Goal: Task Accomplishment & Management: Complete application form

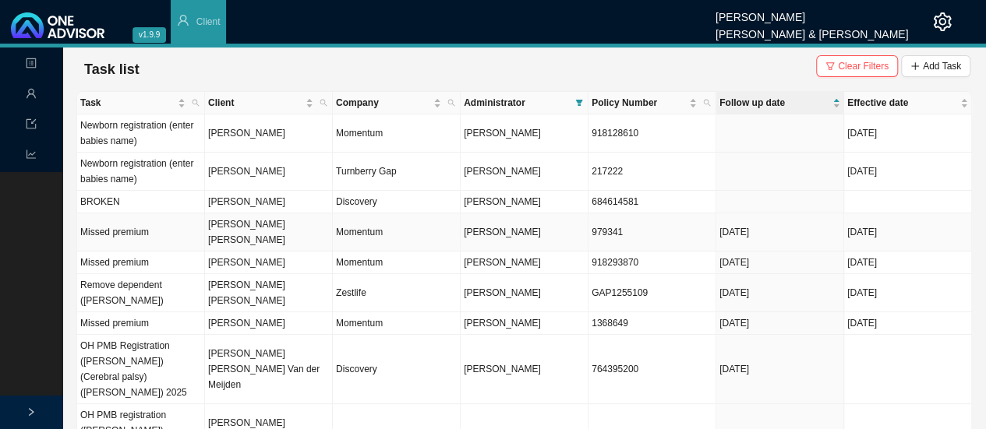
click at [226, 222] on td "[PERSON_NAME] [PERSON_NAME]" at bounding box center [269, 233] width 128 height 38
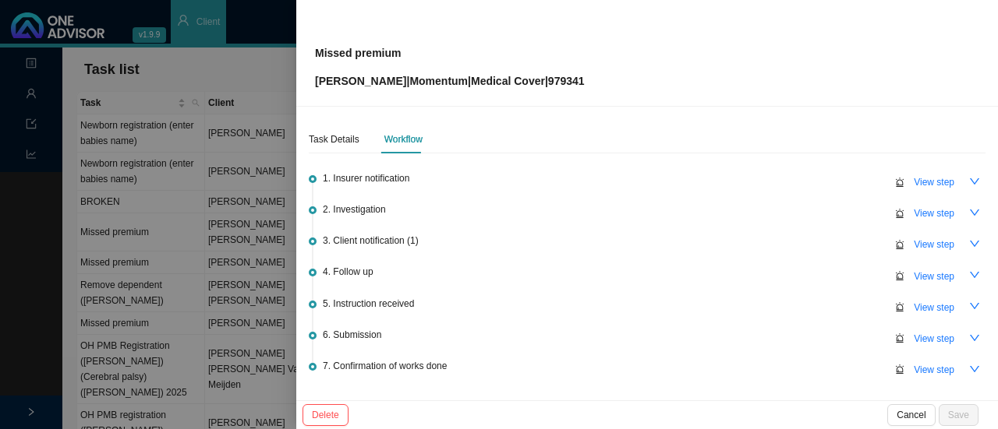
scroll to position [99, 0]
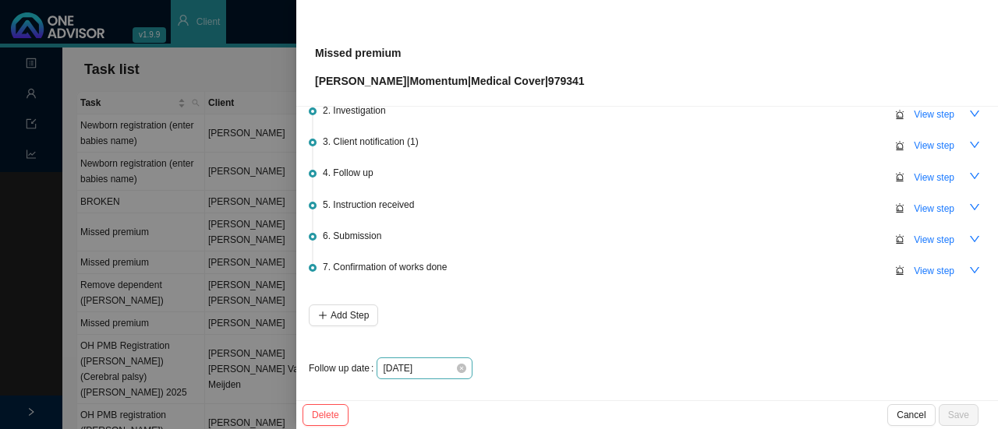
click at [461, 370] on div "[DATE]" at bounding box center [424, 369] width 83 height 16
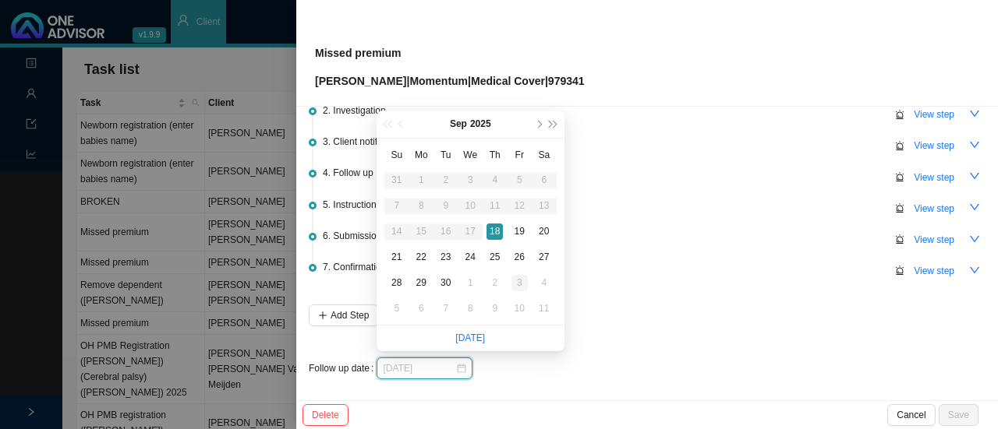
type input "[DATE]"
click at [514, 279] on div "3" at bounding box center [519, 283] width 16 height 16
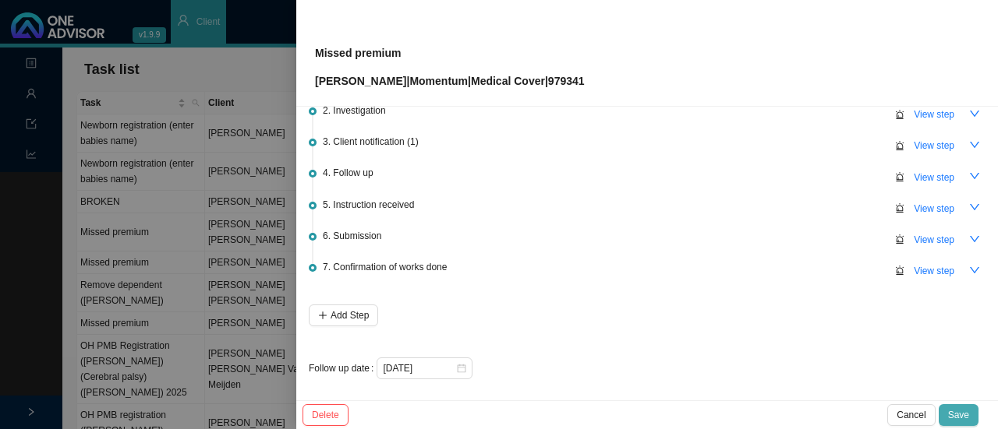
click at [963, 412] on span "Save" at bounding box center [958, 416] width 21 height 16
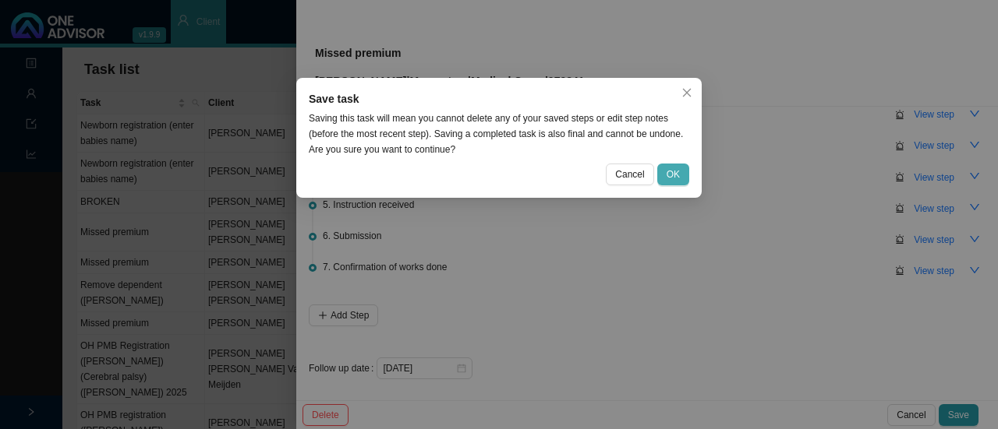
click at [680, 168] on span "OK" at bounding box center [672, 175] width 13 height 16
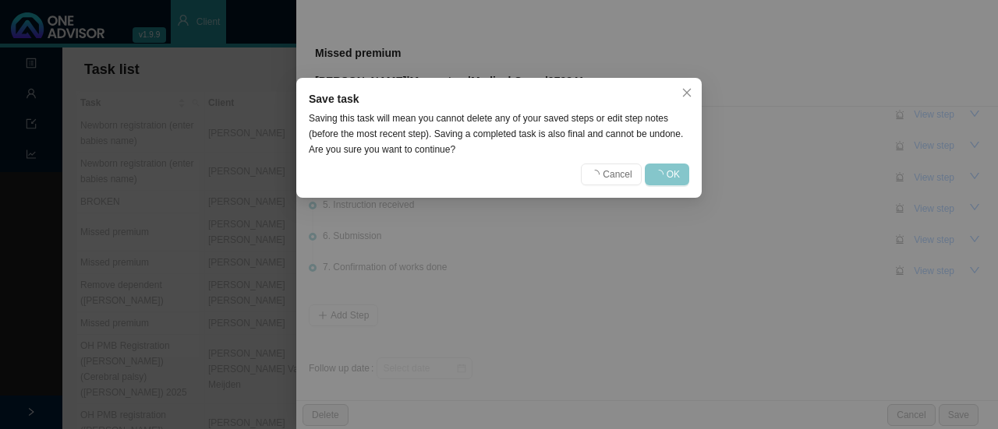
scroll to position [0, 0]
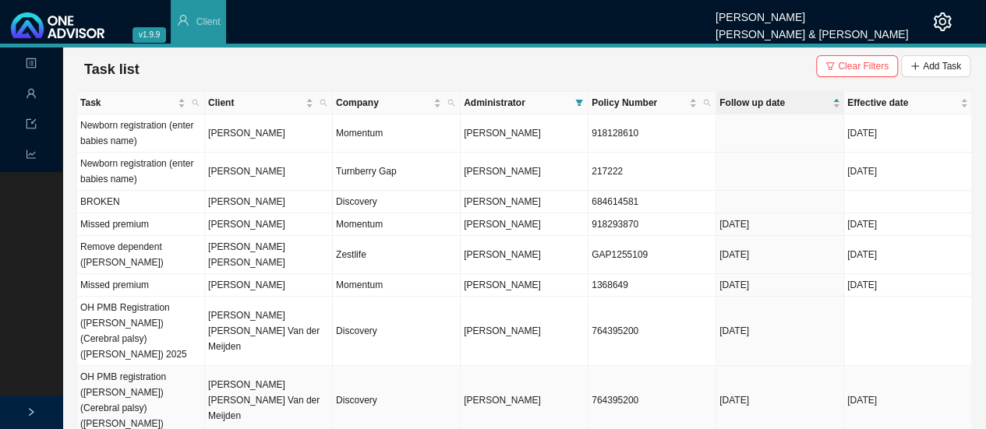
click at [281, 366] on td "[PERSON_NAME] [PERSON_NAME] Van der Meijden" at bounding box center [269, 400] width 128 height 69
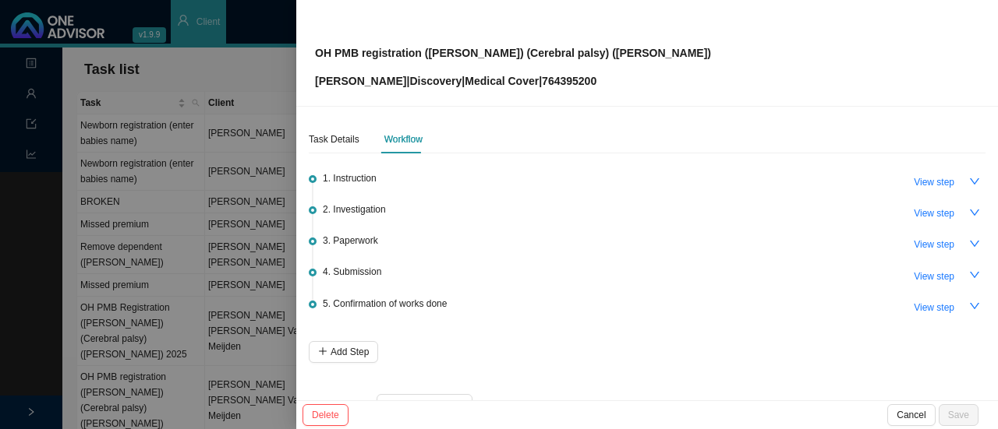
scroll to position [37, 0]
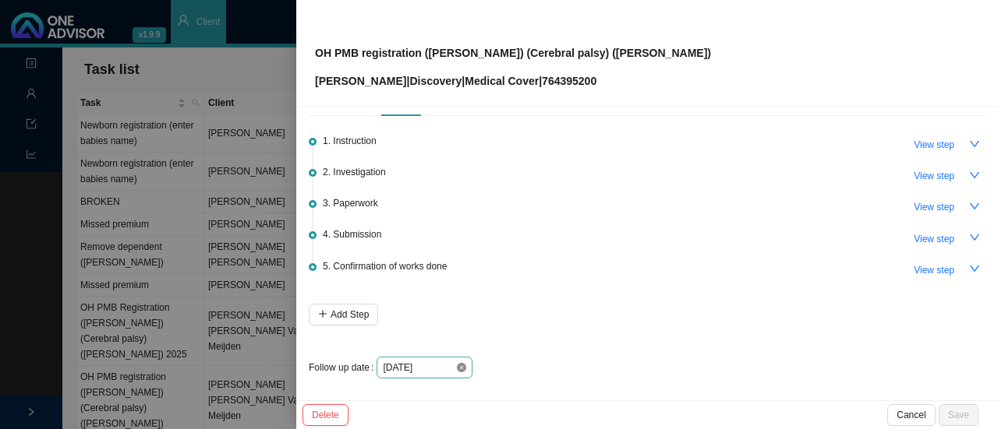
click at [458, 369] on icon "close-circle" at bounding box center [461, 367] width 9 height 9
click at [458, 369] on div at bounding box center [424, 368] width 83 height 16
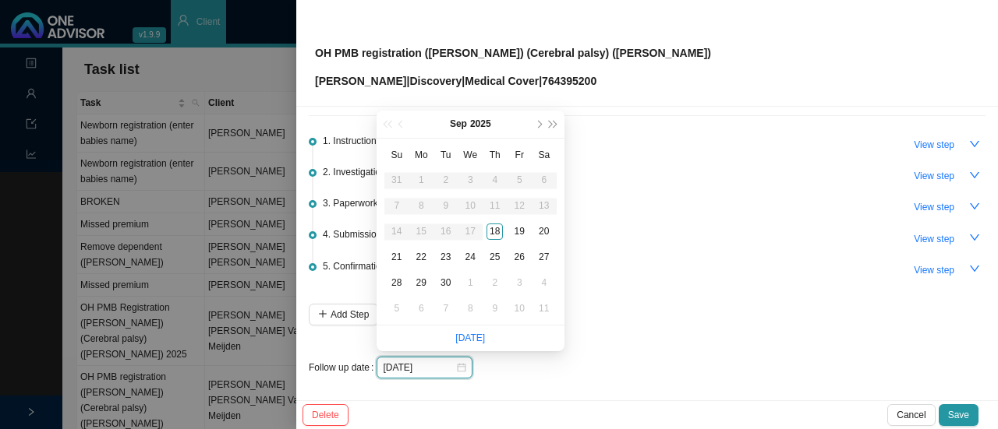
type input "[DATE]"
click at [516, 231] on div "19" at bounding box center [519, 232] width 16 height 16
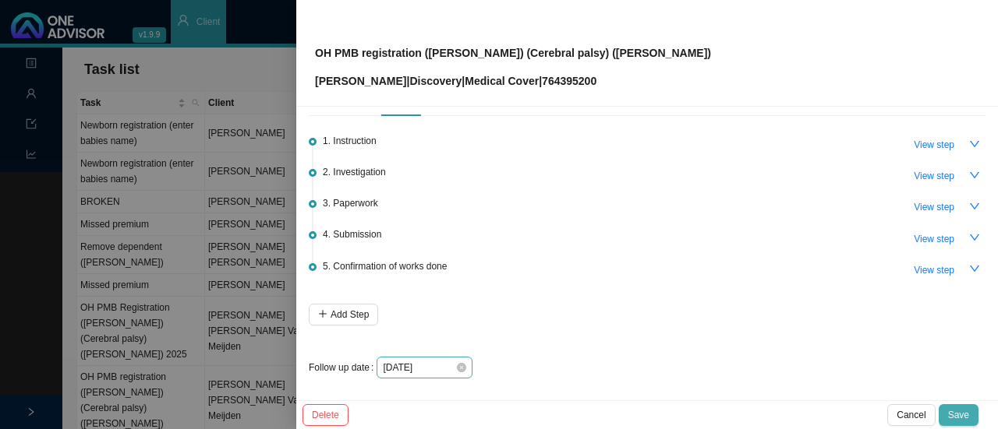
click at [951, 414] on span "Save" at bounding box center [958, 416] width 21 height 16
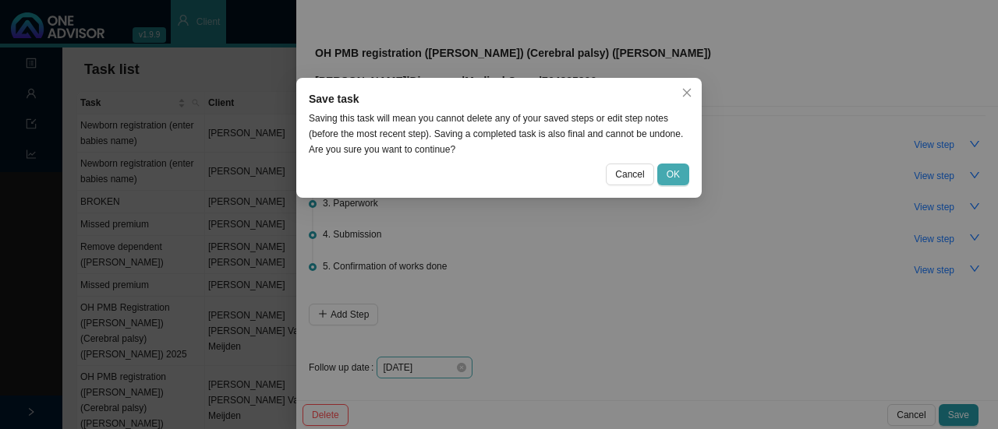
click at [664, 172] on button "OK" at bounding box center [673, 175] width 32 height 22
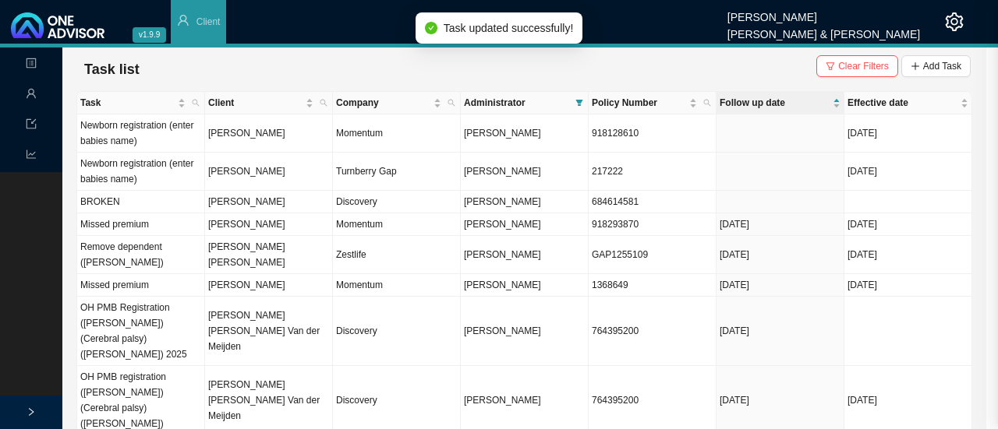
scroll to position [0, 0]
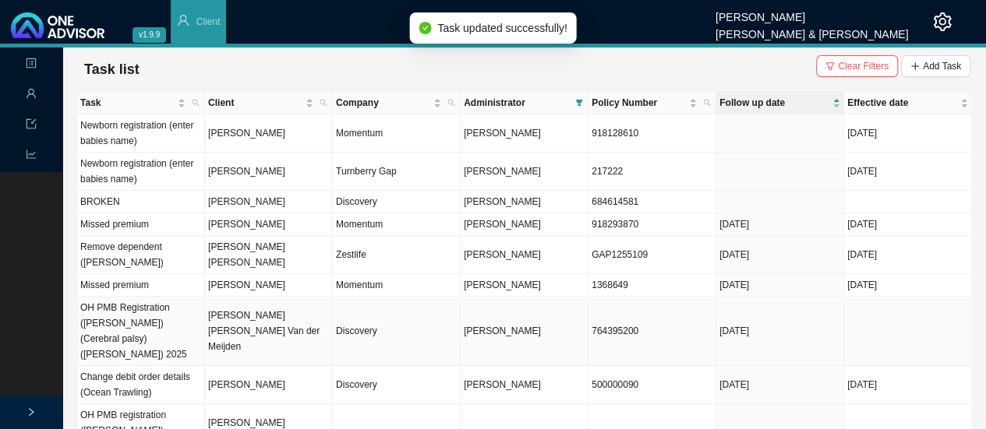
click at [364, 313] on td "Discovery" at bounding box center [397, 331] width 128 height 69
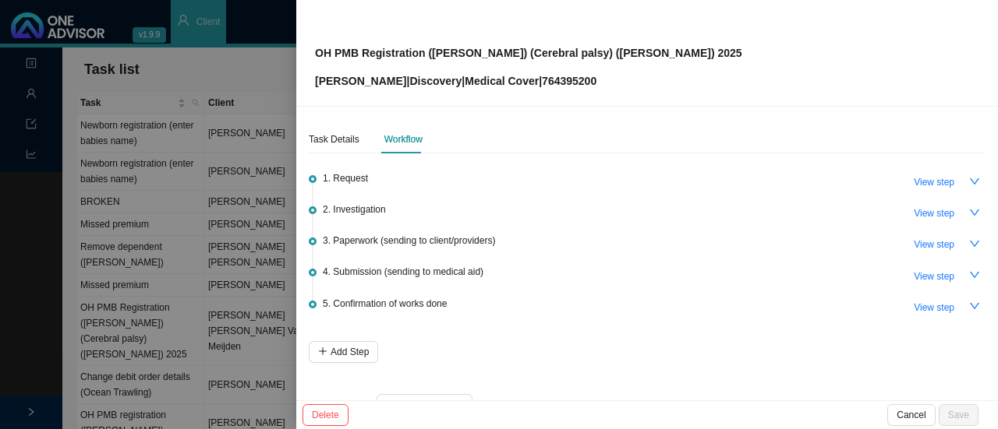
scroll to position [37, 0]
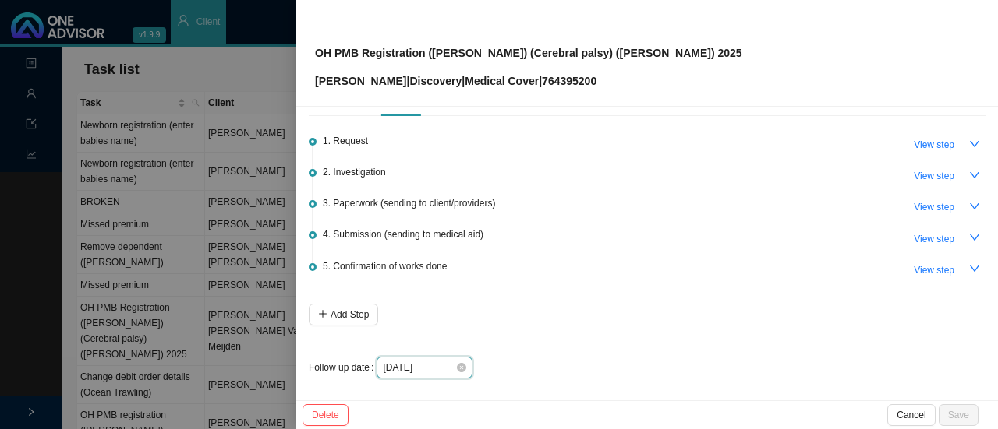
click at [452, 362] on input "[DATE]" at bounding box center [419, 368] width 72 height 16
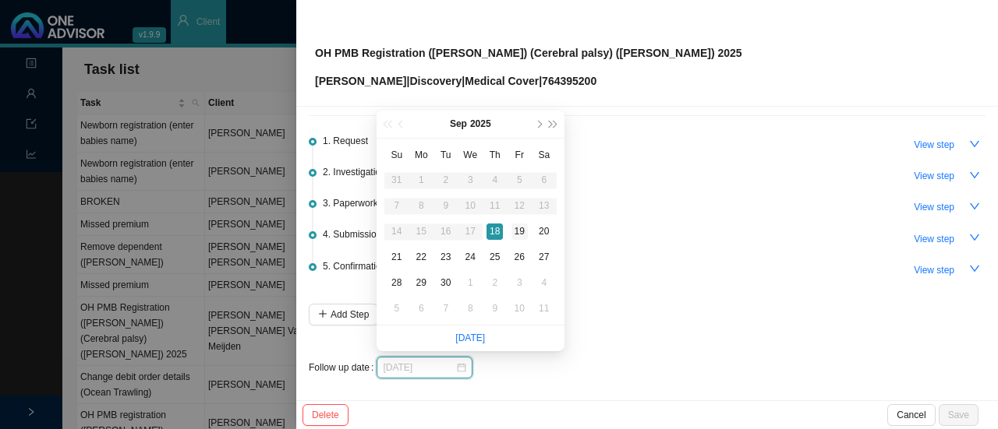
type input "[DATE]"
click at [519, 233] on div "19" at bounding box center [519, 232] width 16 height 16
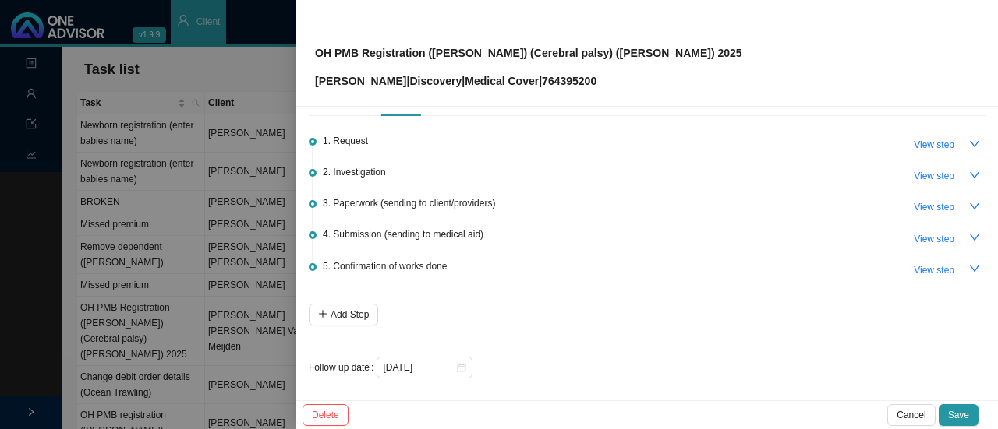
click at [961, 404] on div "Delete Cancel Save" at bounding box center [647, 415] width 702 height 29
click at [959, 409] on span "Save" at bounding box center [958, 416] width 21 height 16
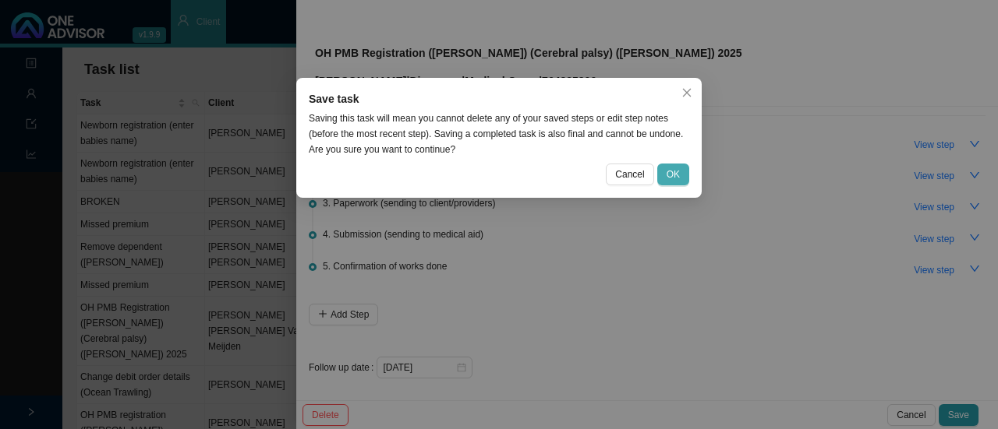
click at [666, 172] on button "OK" at bounding box center [673, 175] width 32 height 22
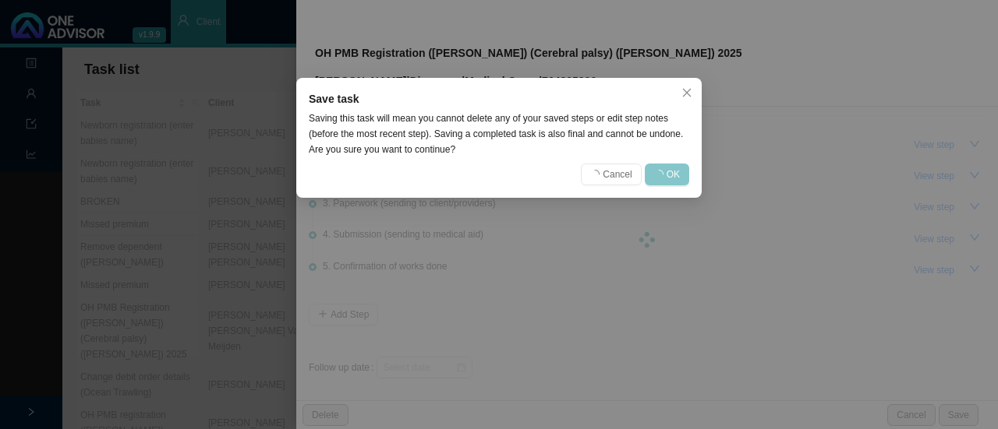
scroll to position [0, 0]
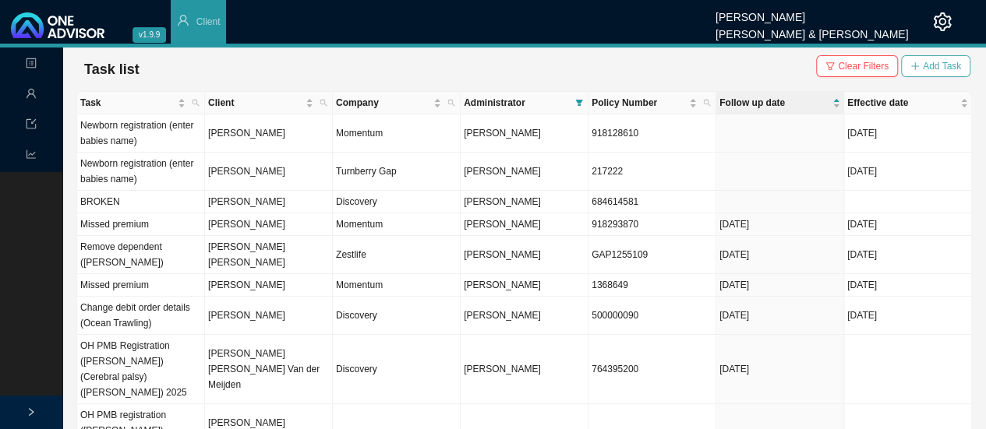
click at [939, 60] on span "Add Task" at bounding box center [942, 66] width 38 height 16
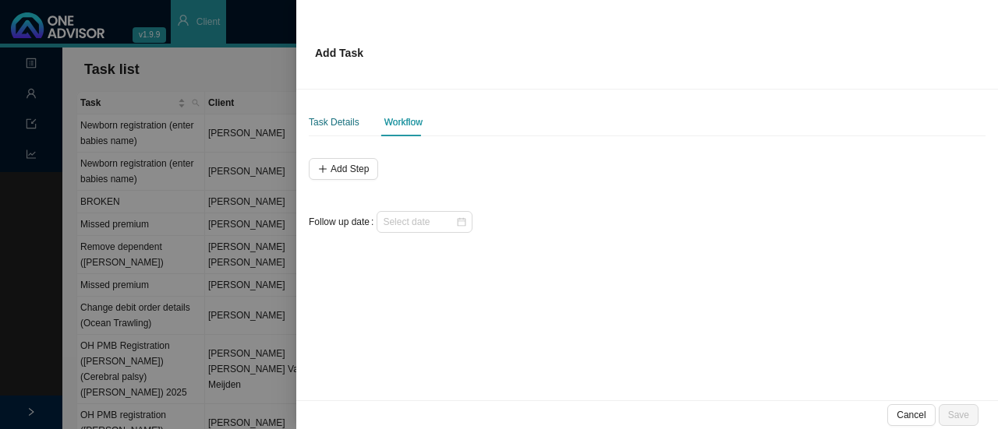
click at [338, 127] on div "Task Details" at bounding box center [334, 123] width 51 height 16
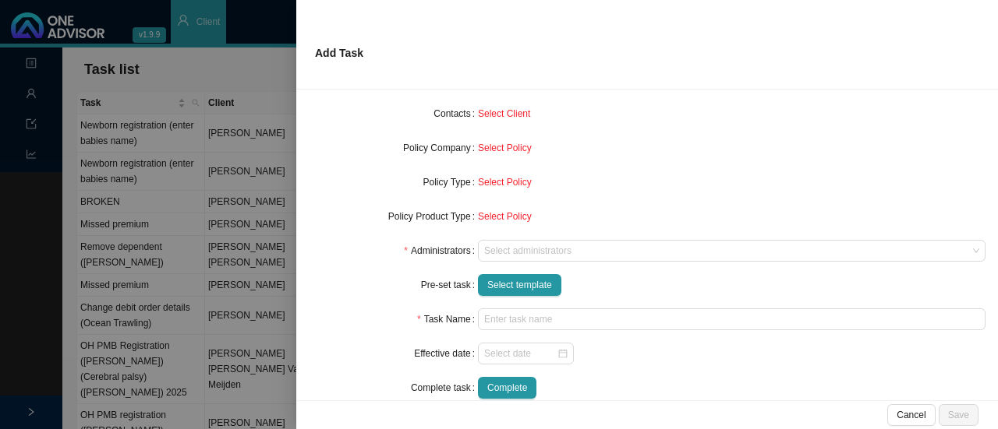
scroll to position [143, 0]
click at [496, 284] on span "Select template" at bounding box center [519, 285] width 65 height 16
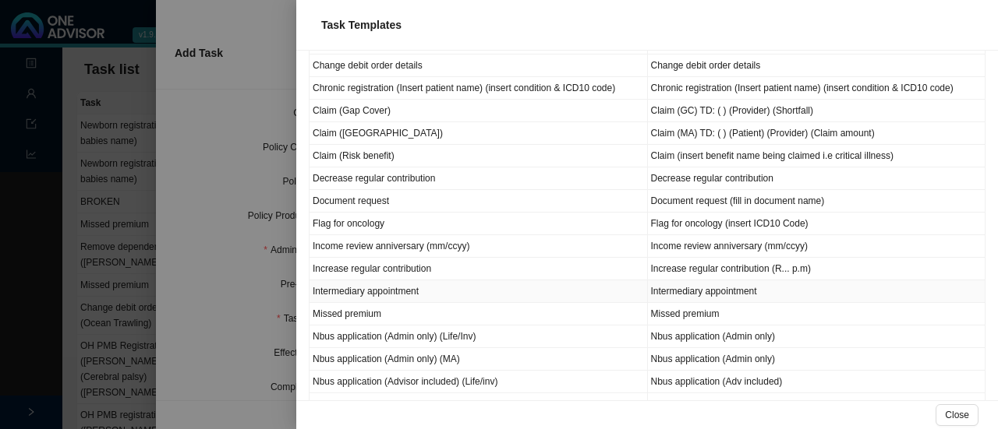
scroll to position [350, 0]
click at [374, 189] on td "Document request" at bounding box center [478, 200] width 338 height 23
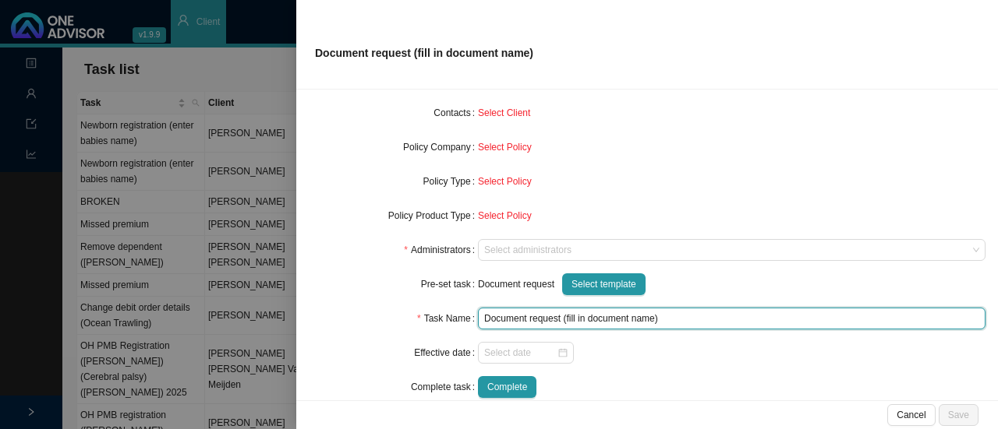
click at [651, 322] on input "Document request (fill in document name)" at bounding box center [731, 319] width 507 height 22
click at [558, 358] on div at bounding box center [525, 353] width 83 height 16
type input "Document request (Travel document: [GEOGRAPHIC_DATA])"
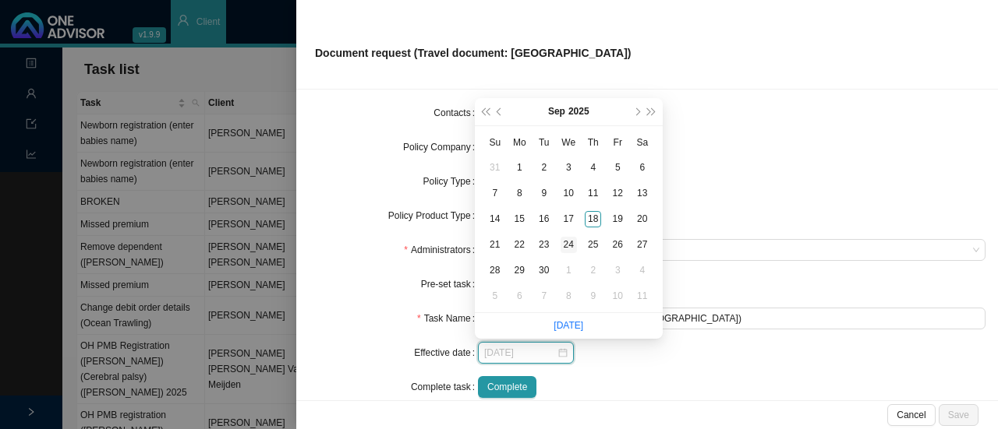
type input "[DATE]"
click at [567, 241] on div "24" at bounding box center [568, 245] width 16 height 16
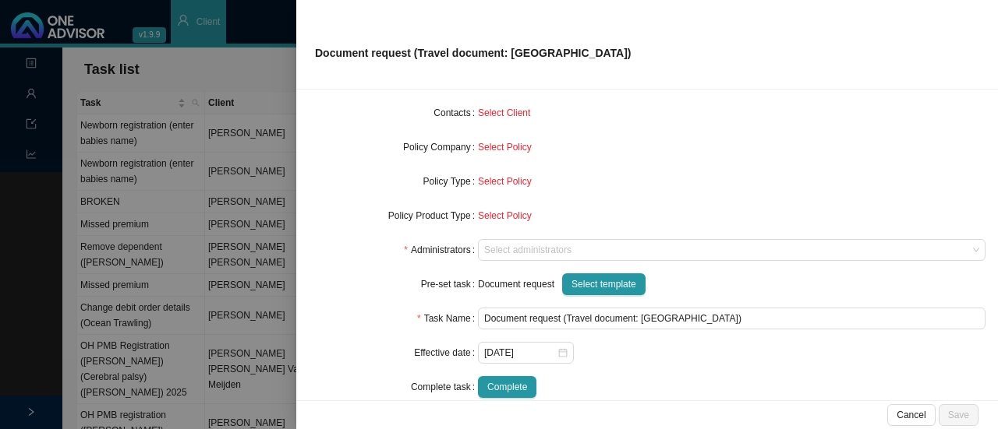
scroll to position [0, 0]
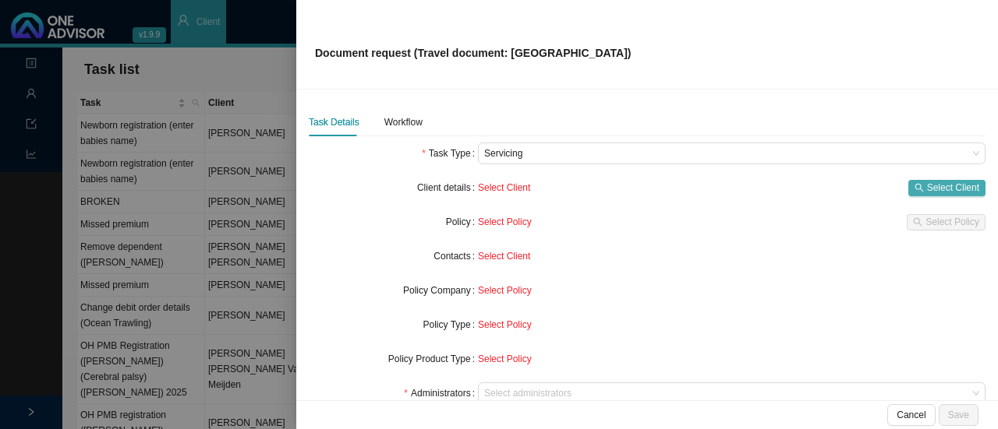
click at [937, 180] on button "Select Client" at bounding box center [946, 188] width 77 height 16
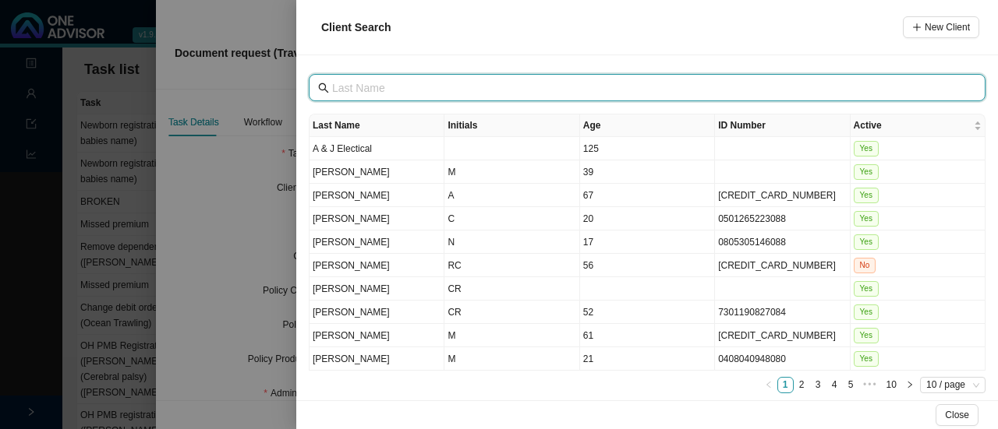
click at [585, 87] on input "text" at bounding box center [648, 88] width 633 height 17
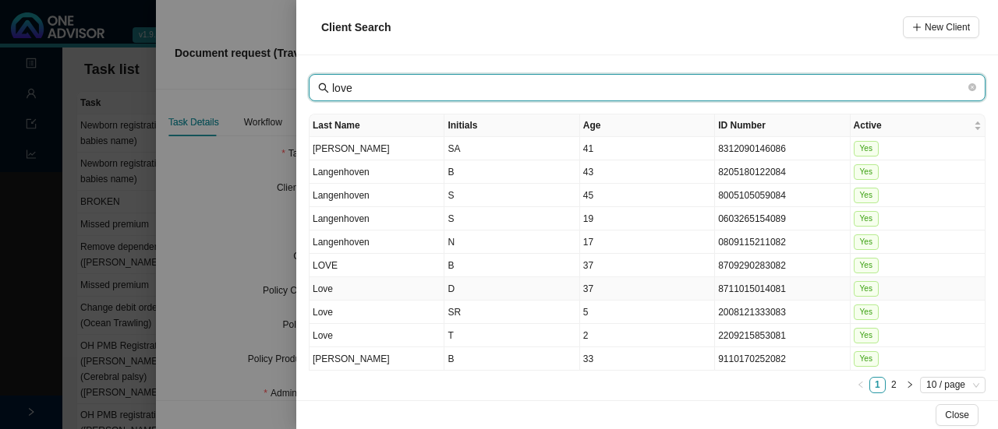
type input "love"
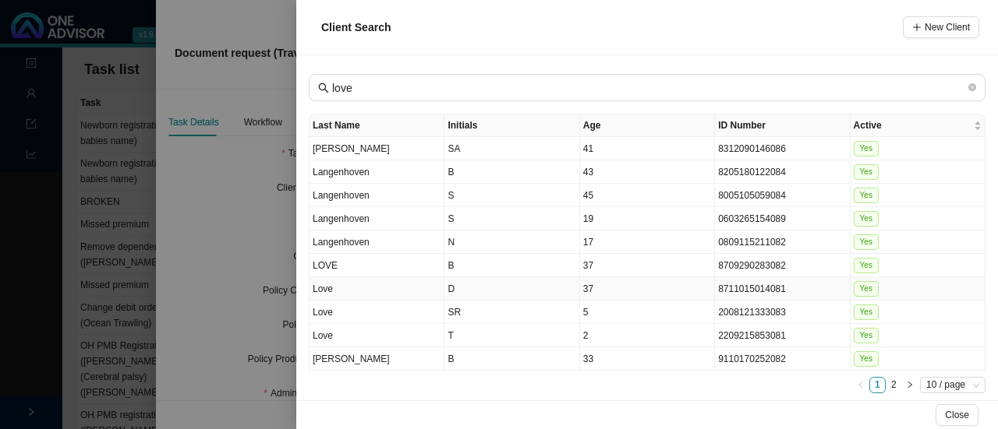
click at [445, 286] on td "D" at bounding box center [511, 288] width 135 height 23
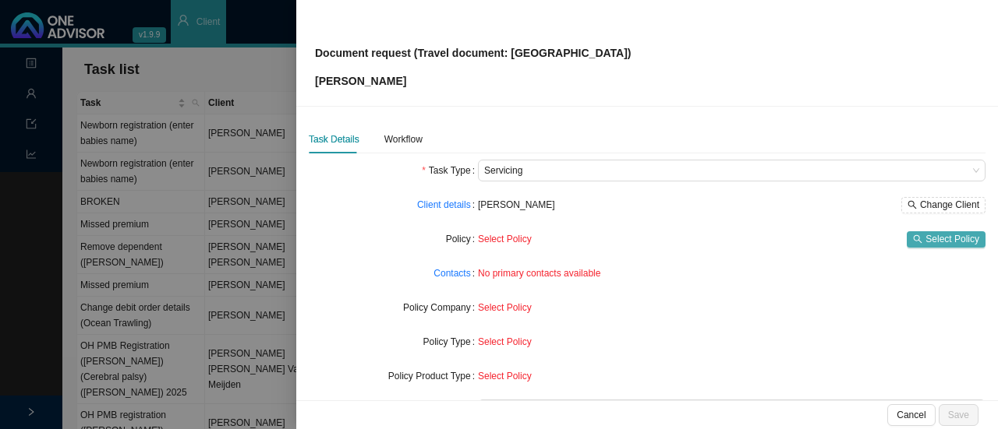
click at [925, 239] on span "Select Policy" at bounding box center [952, 240] width 54 height 16
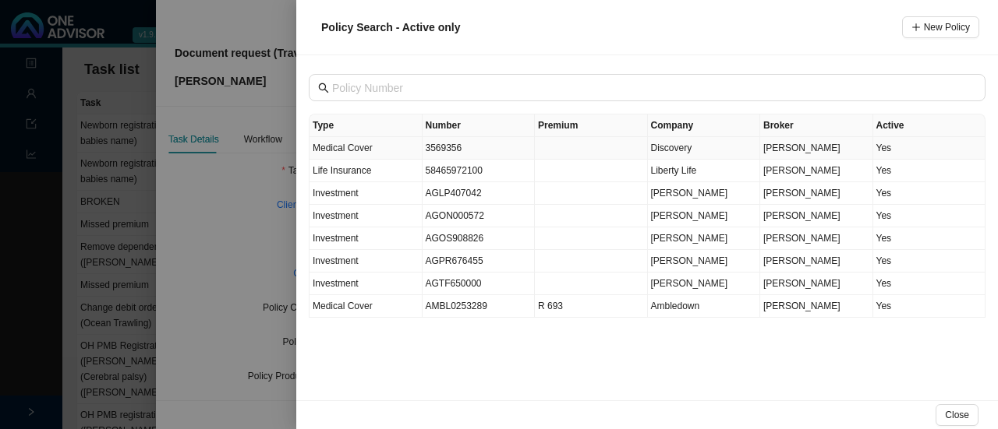
click at [449, 147] on td "3569356" at bounding box center [478, 148] width 113 height 23
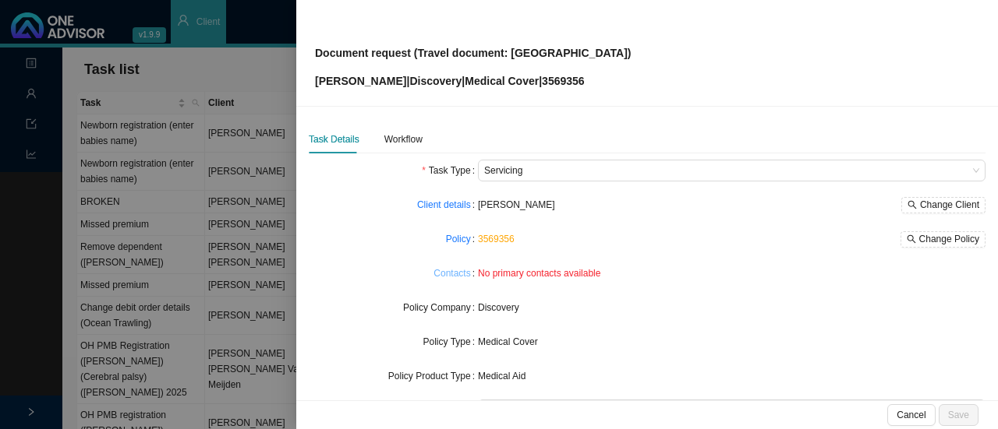
click at [441, 272] on link "Contacts" at bounding box center [451, 274] width 37 height 16
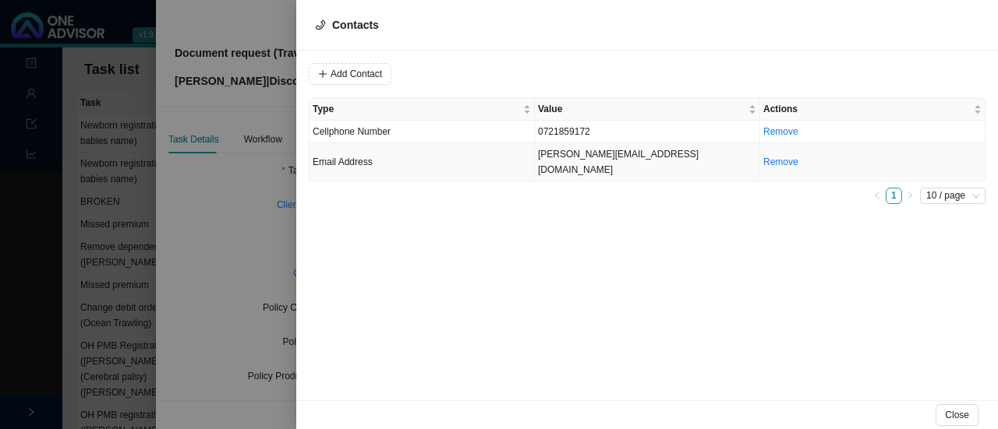
click at [640, 152] on td "[PERSON_NAME][EMAIL_ADDRESS][DOMAIN_NAME]" at bounding box center [647, 162] width 225 height 38
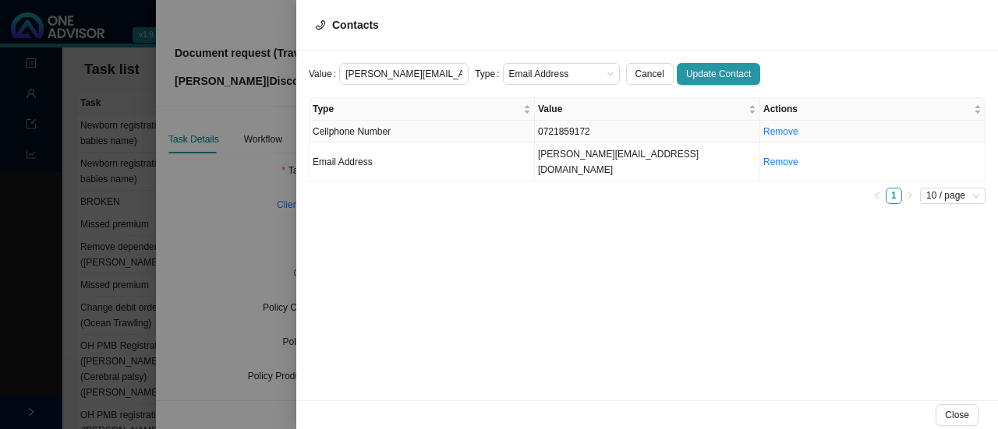
click at [560, 138] on td "0721859172" at bounding box center [647, 132] width 225 height 23
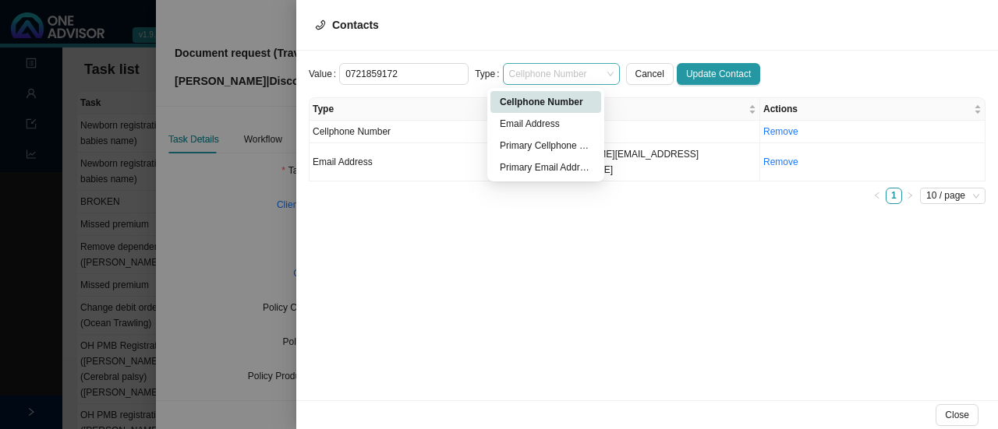
click at [545, 73] on span "Cellphone Number" at bounding box center [561, 74] width 104 height 20
click at [536, 144] on div "Primary Cellphone Number" at bounding box center [546, 146] width 92 height 16
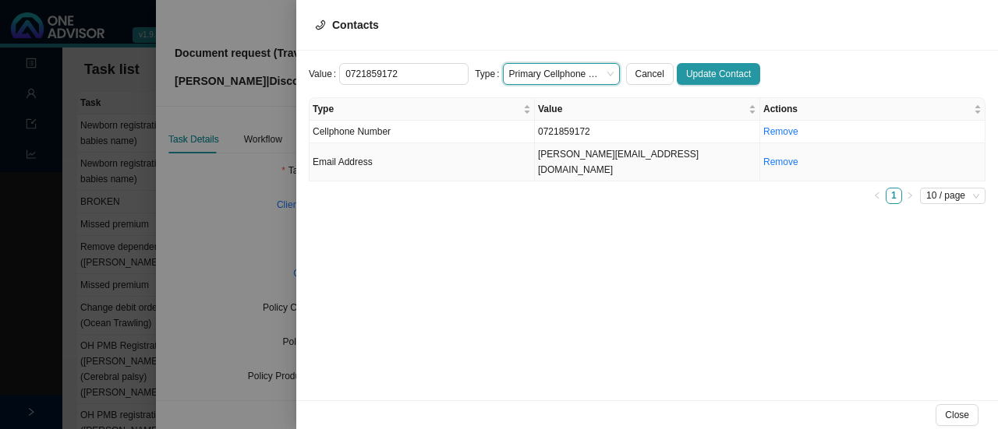
click at [564, 156] on td "[PERSON_NAME][EMAIL_ADDRESS][DOMAIN_NAME]" at bounding box center [647, 162] width 225 height 38
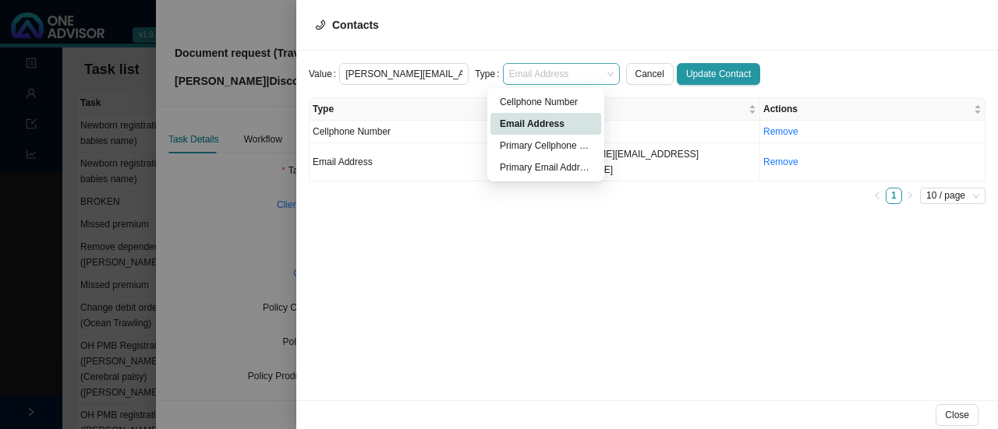
click at [522, 68] on span "Email Address" at bounding box center [561, 74] width 104 height 20
click at [513, 162] on div "Primary Email Address" at bounding box center [546, 168] width 92 height 16
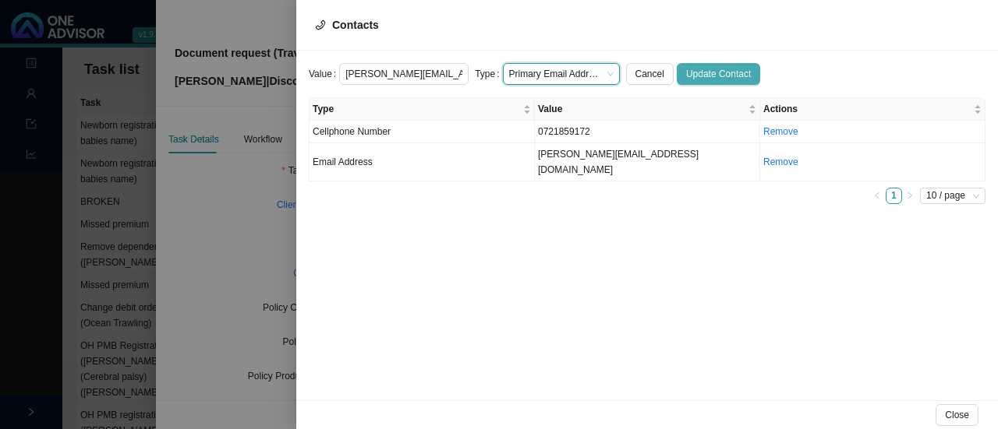
click at [697, 71] on span "Update Contact" at bounding box center [718, 74] width 65 height 16
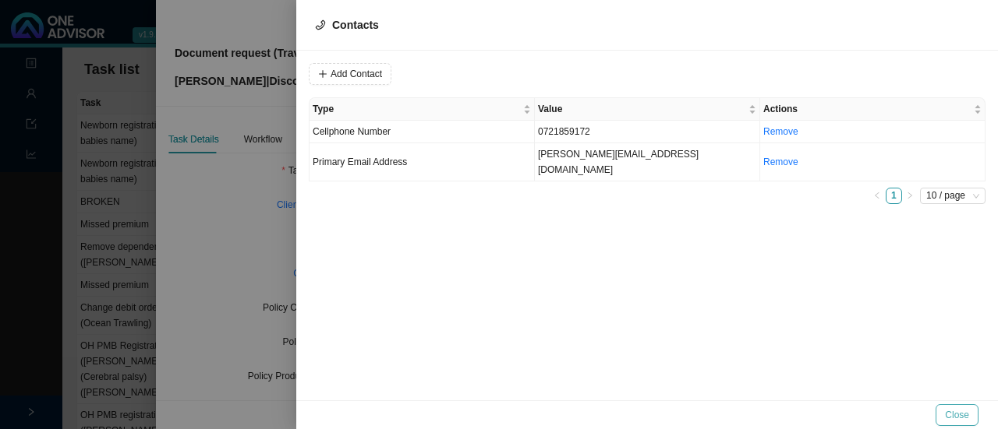
click at [954, 414] on span "Close" at bounding box center [957, 416] width 24 height 16
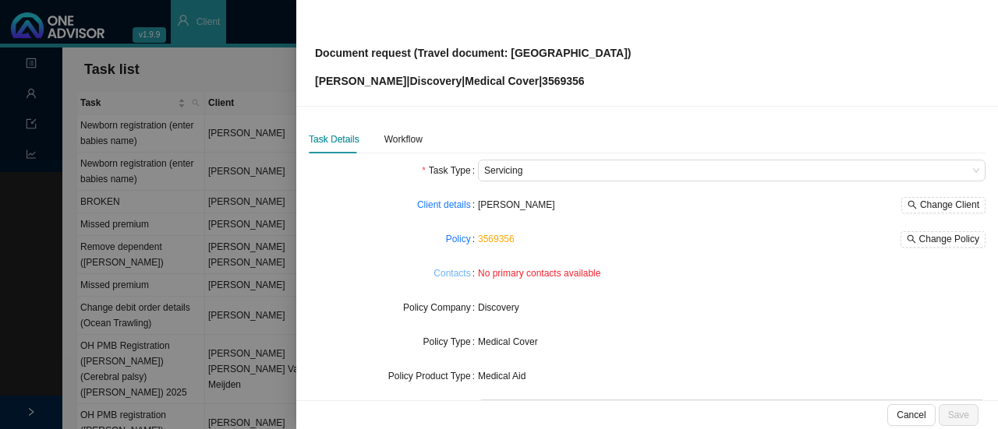
click at [454, 268] on link "Contacts" at bounding box center [451, 274] width 37 height 16
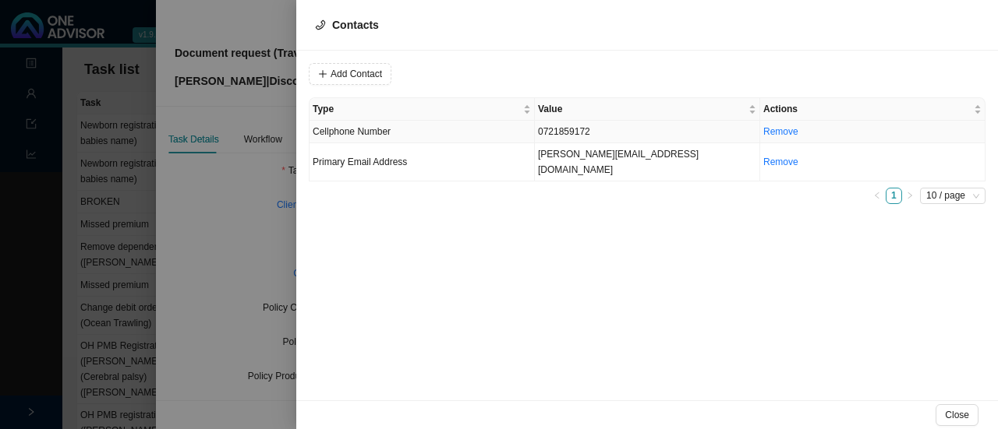
click at [555, 133] on td "0721859172" at bounding box center [647, 132] width 225 height 23
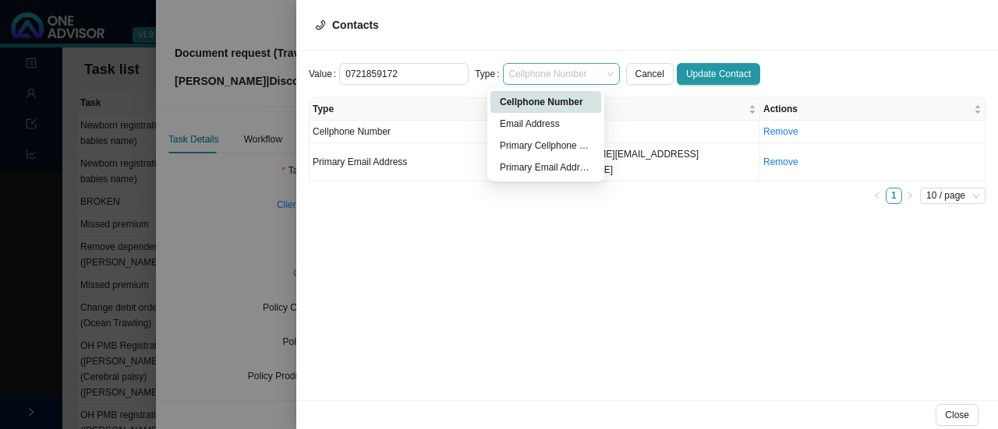
click at [527, 69] on span "Cellphone Number" at bounding box center [561, 74] width 104 height 20
click at [530, 168] on div "Primary Email Address" at bounding box center [546, 168] width 92 height 16
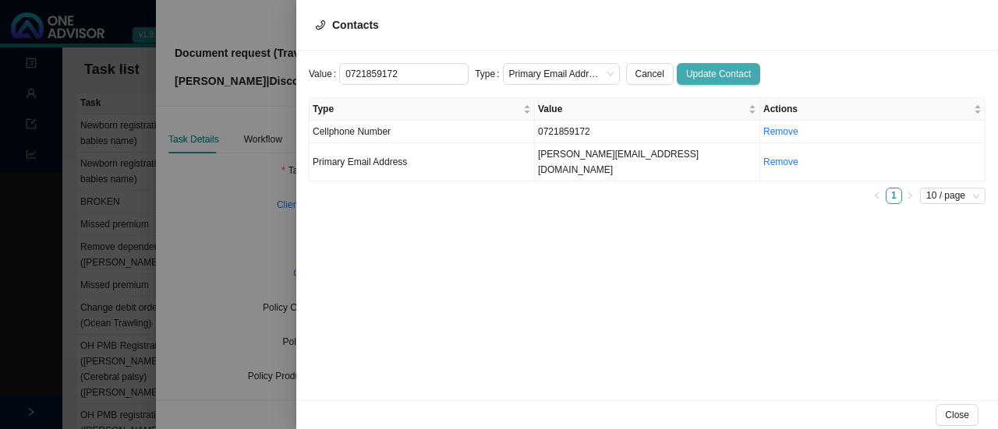
click at [689, 71] on span "Update Contact" at bounding box center [718, 74] width 65 height 16
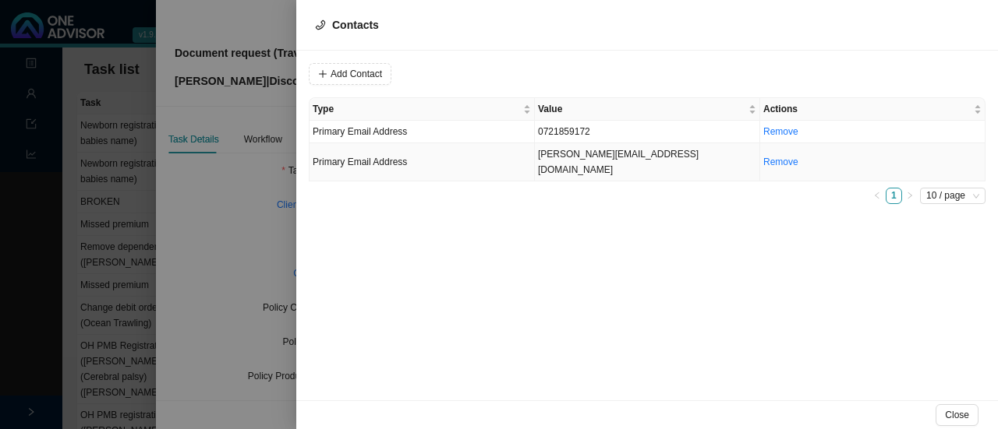
click at [565, 162] on td "[PERSON_NAME][EMAIL_ADDRESS][DOMAIN_NAME]" at bounding box center [647, 162] width 225 height 38
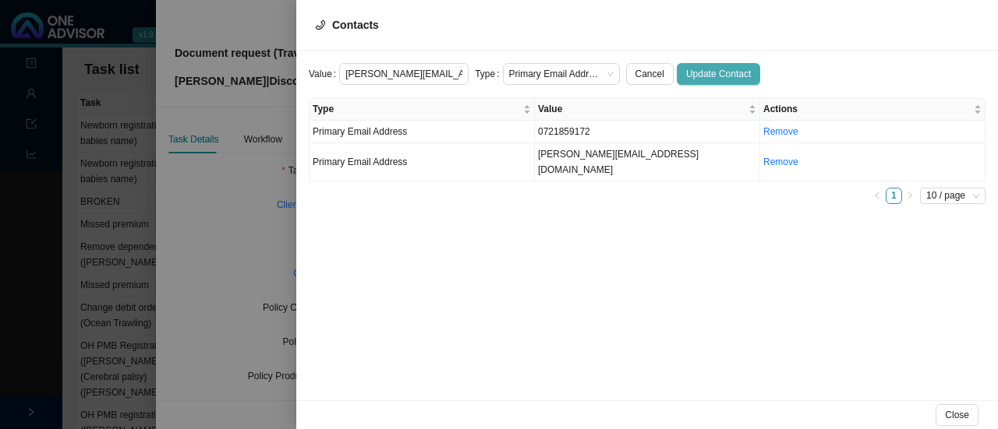
click at [686, 66] on span "Update Contact" at bounding box center [718, 74] width 65 height 16
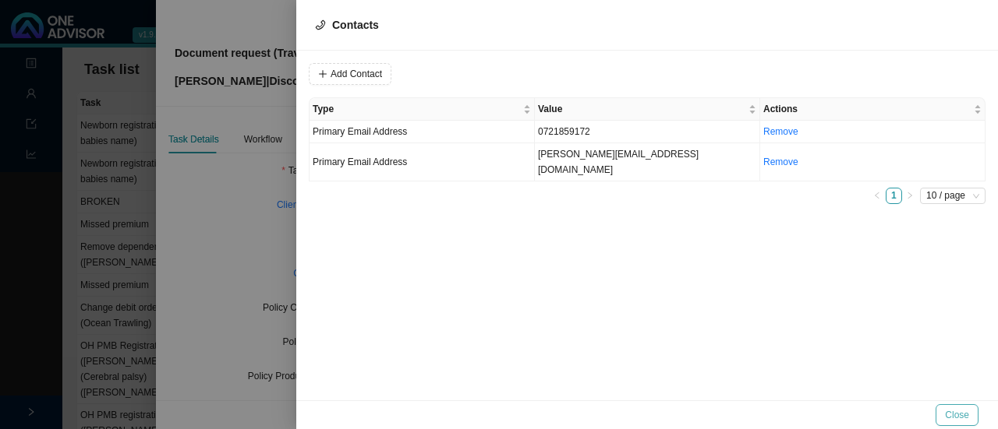
click at [962, 409] on span "Close" at bounding box center [957, 416] width 24 height 16
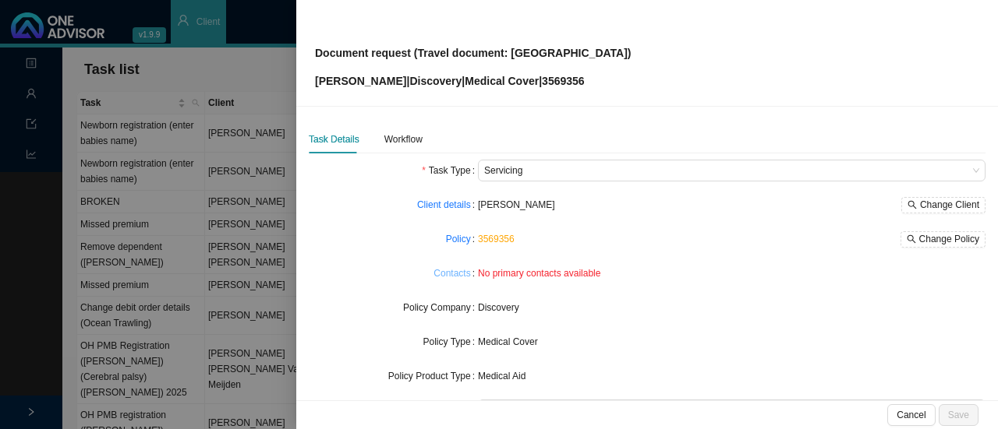
click at [449, 269] on link "Contacts" at bounding box center [451, 274] width 37 height 16
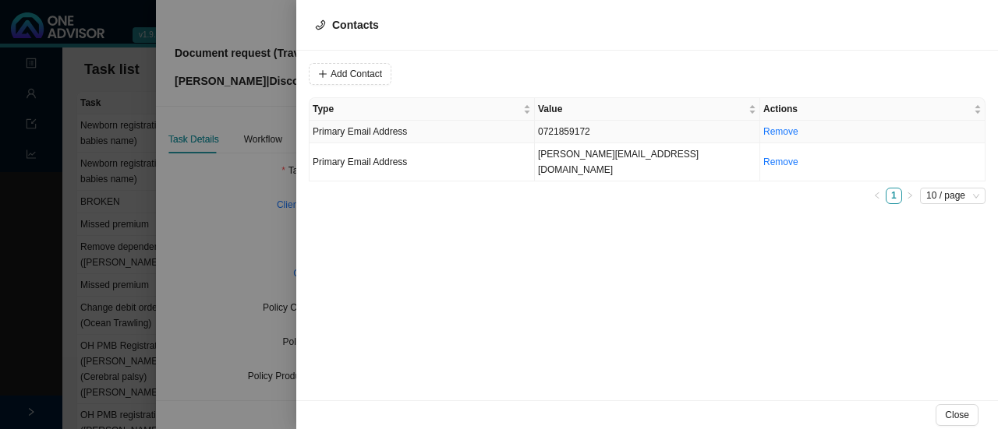
click at [569, 129] on td "0721859172" at bounding box center [647, 132] width 225 height 23
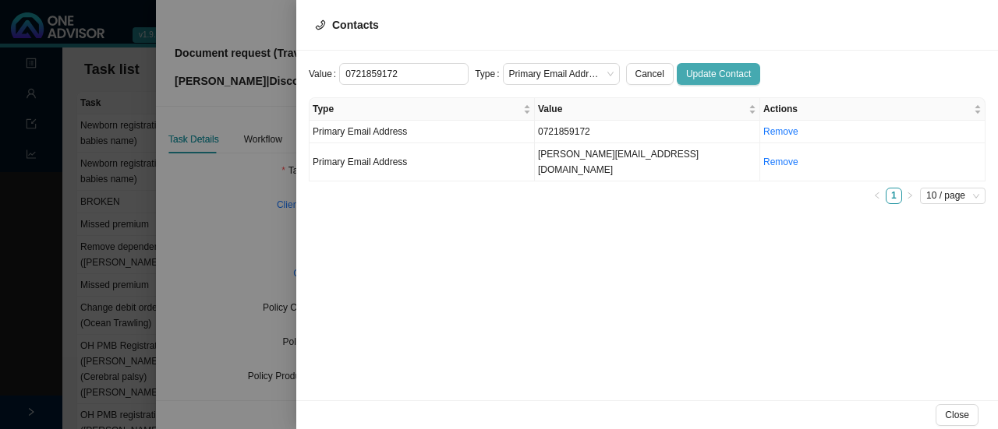
click at [688, 66] on span "Update Contact" at bounding box center [718, 74] width 65 height 16
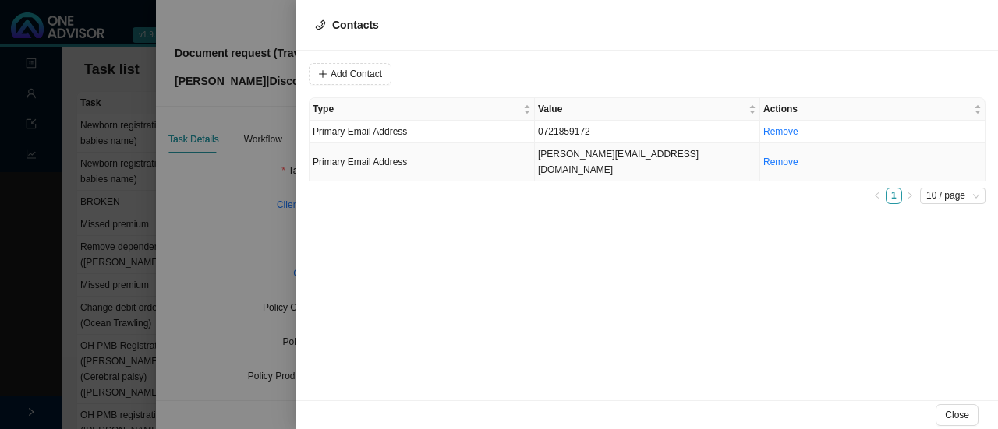
click at [575, 164] on td "[PERSON_NAME][EMAIL_ADDRESS][DOMAIN_NAME]" at bounding box center [647, 162] width 225 height 38
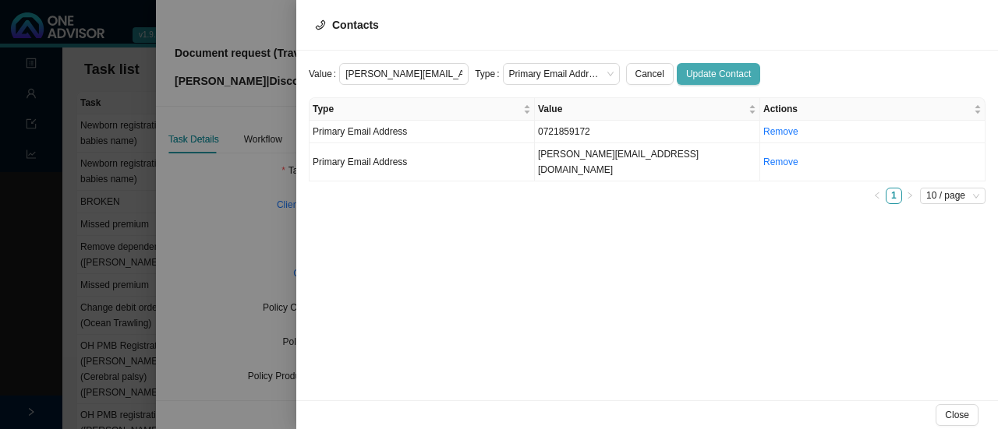
click at [686, 70] on span "Update Contact" at bounding box center [718, 74] width 65 height 16
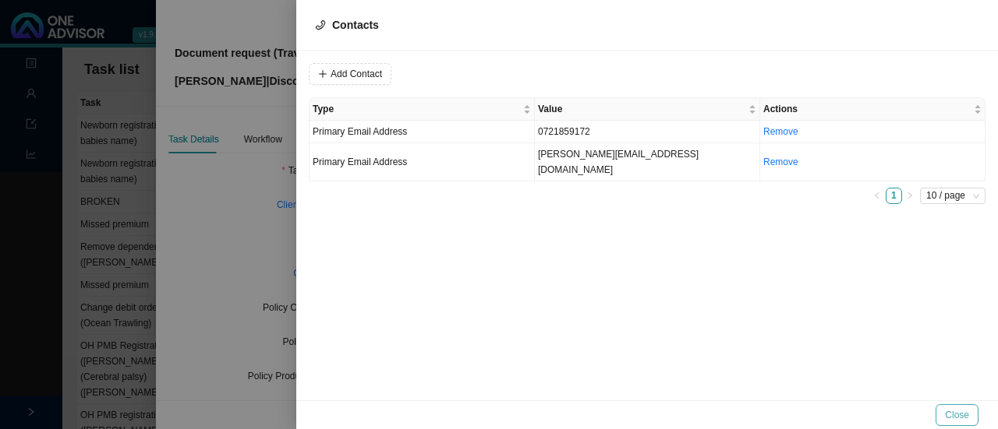
click at [951, 417] on span "Close" at bounding box center [957, 416] width 24 height 16
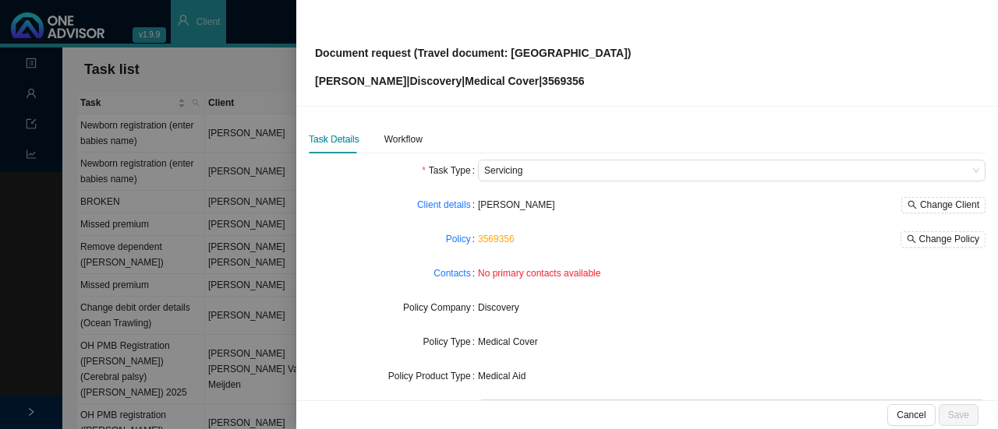
click at [705, 297] on div "Discovery" at bounding box center [731, 308] width 507 height 22
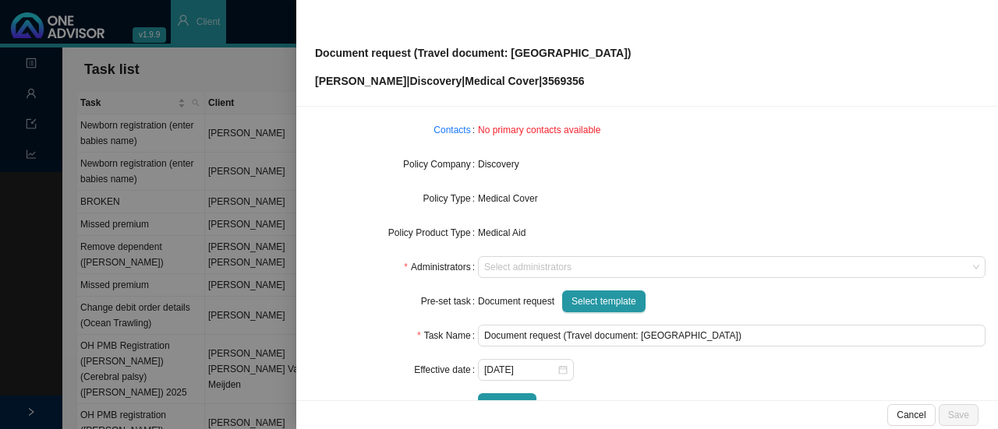
scroll to position [144, 0]
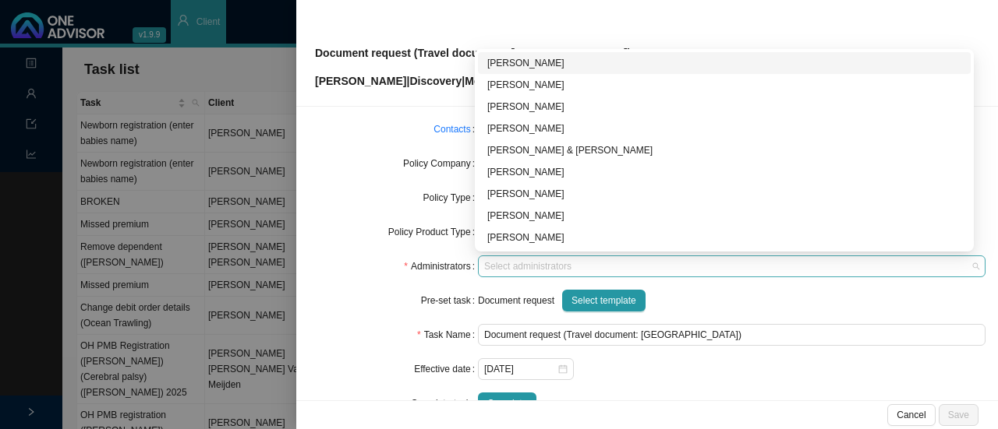
click at [506, 261] on div at bounding box center [724, 267] width 486 height 12
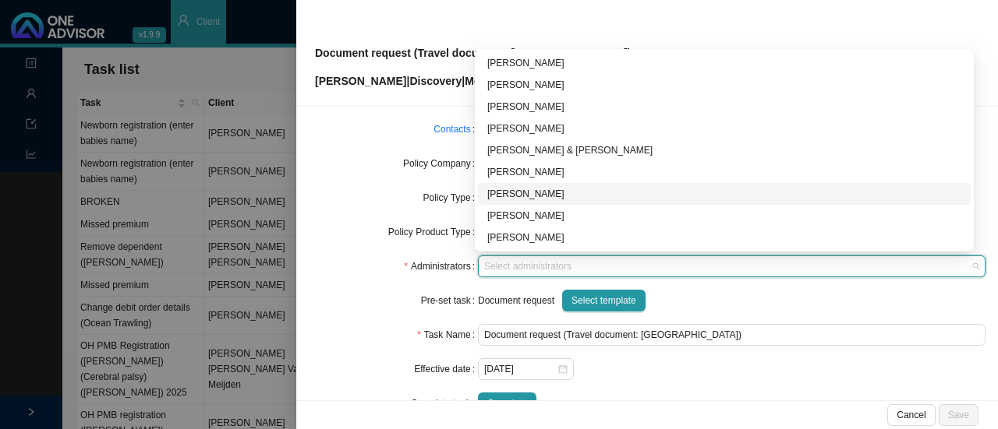
click at [520, 193] on div "[PERSON_NAME]" at bounding box center [724, 194] width 474 height 16
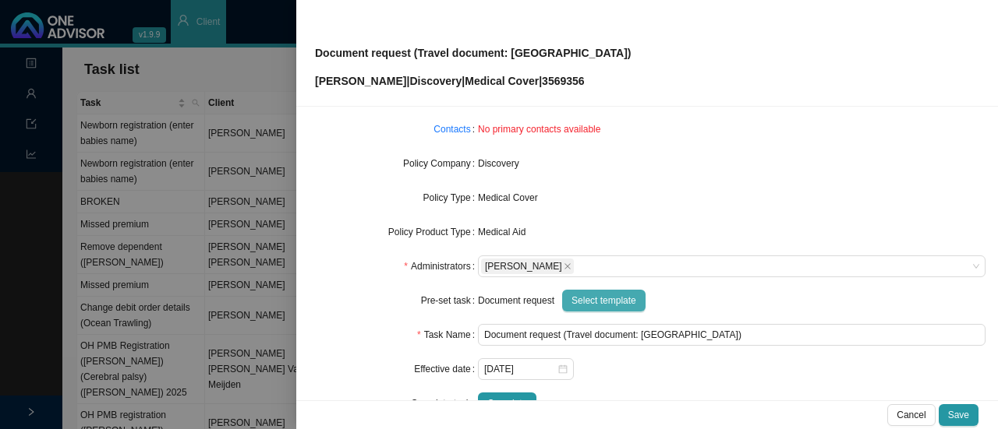
click at [605, 305] on span "Select template" at bounding box center [603, 301] width 65 height 16
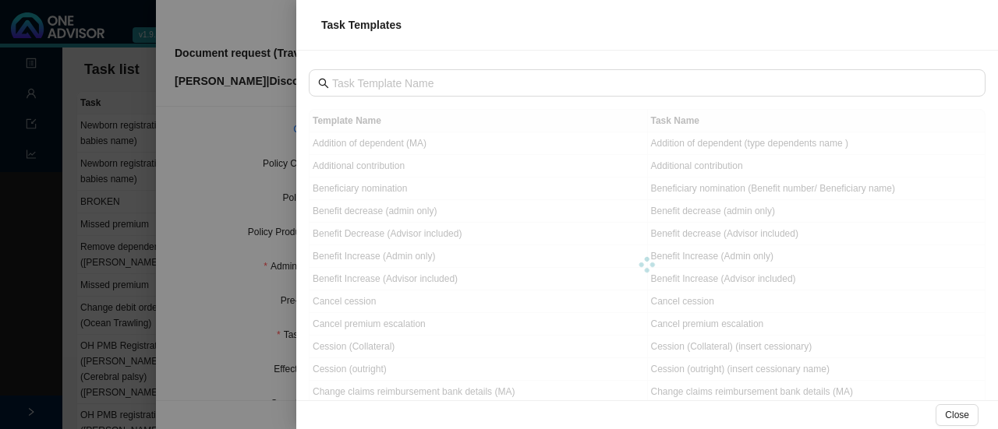
click at [200, 166] on div at bounding box center [499, 214] width 998 height 429
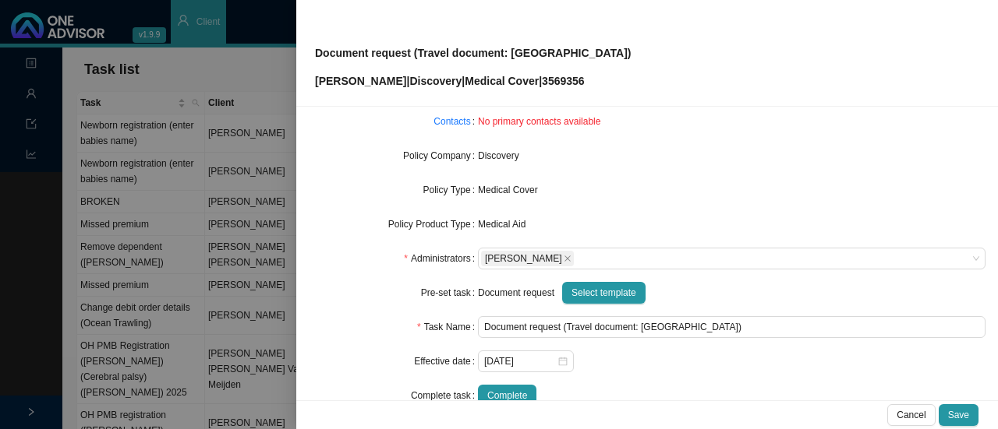
scroll to position [182, 0]
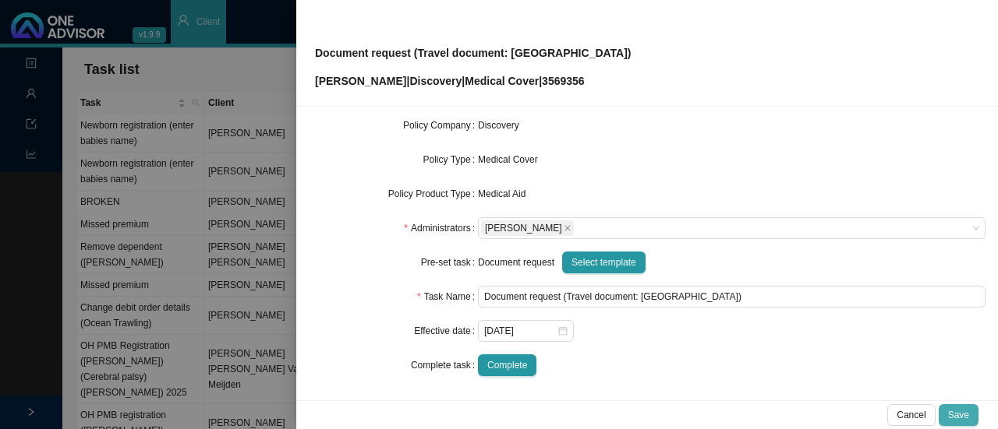
click at [957, 409] on span "Save" at bounding box center [958, 416] width 21 height 16
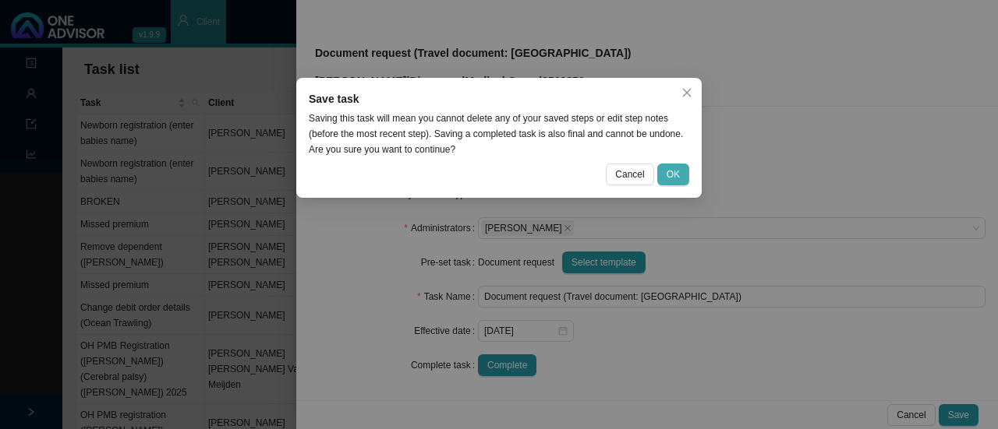
click at [670, 175] on span "OK" at bounding box center [672, 175] width 13 height 16
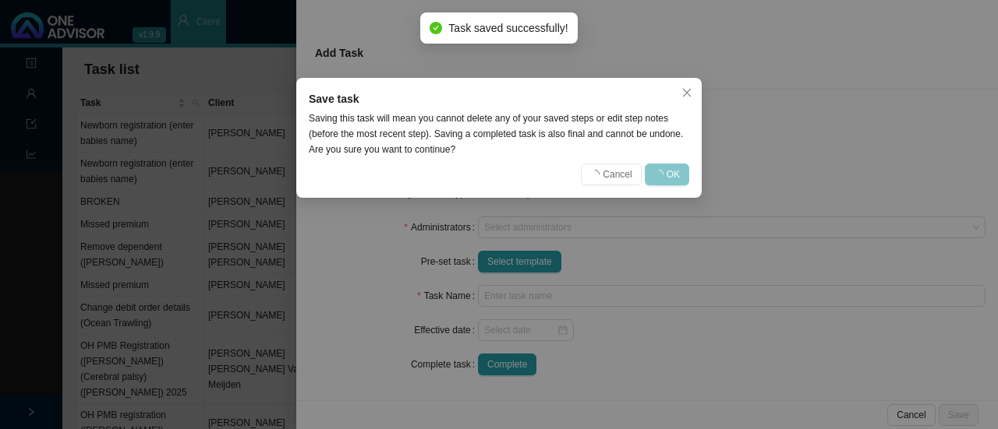
scroll to position [165, 0]
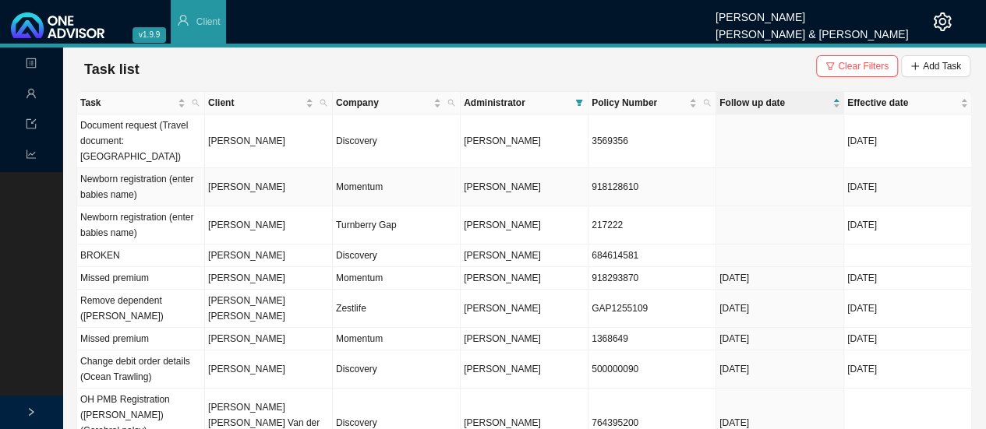
click at [115, 137] on td "Document request (Travel document: [GEOGRAPHIC_DATA])" at bounding box center [141, 142] width 128 height 54
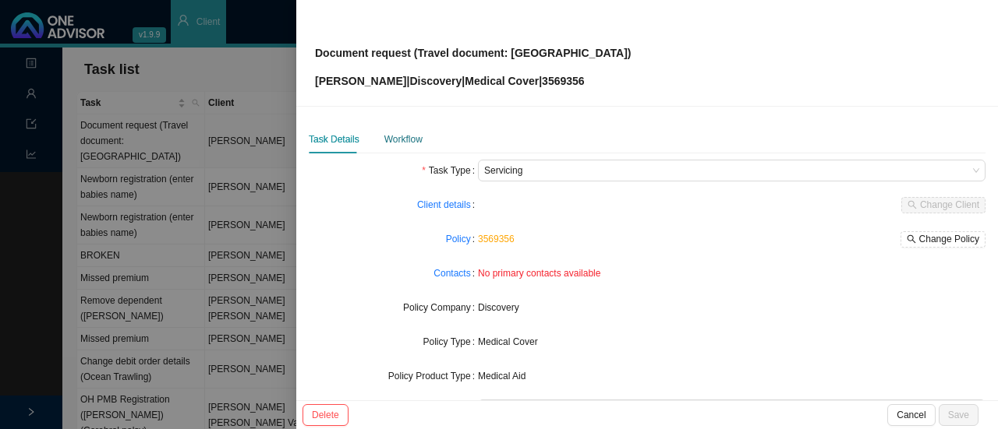
click at [407, 139] on div "Workflow" at bounding box center [403, 140] width 38 height 16
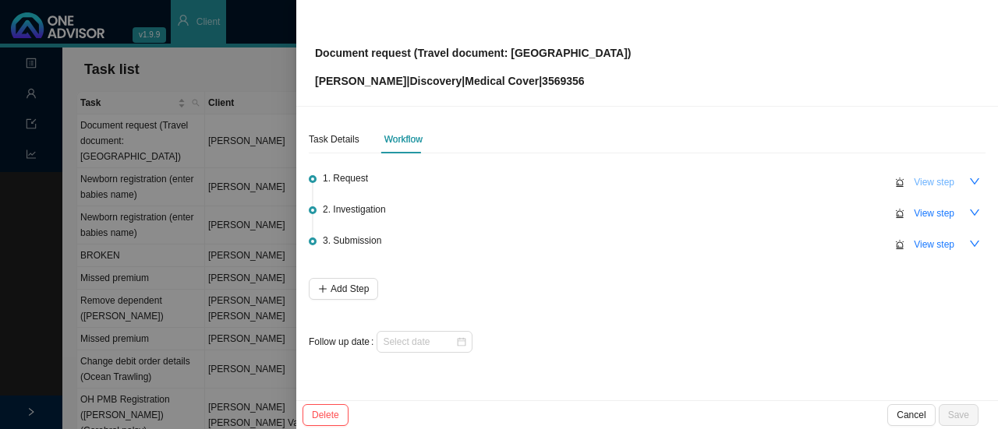
click at [935, 181] on span "View step" at bounding box center [934, 183] width 41 height 16
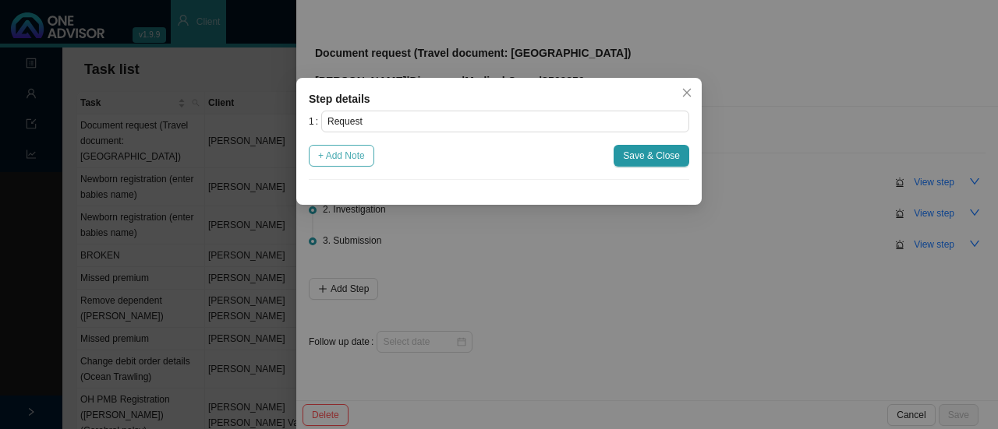
click at [348, 161] on span "+ Add Note" at bounding box center [341, 156] width 47 height 16
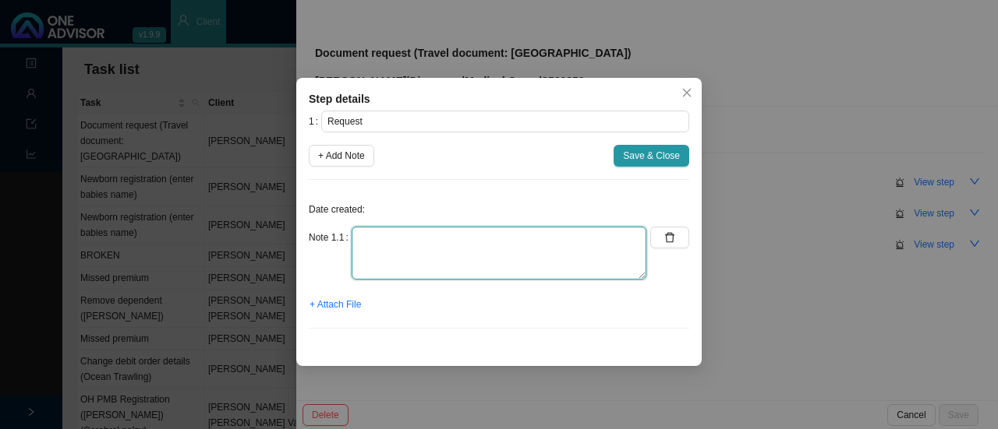
click at [443, 260] on textarea at bounding box center [499, 253] width 295 height 53
type textarea "C"
paste textarea "Depart [GEOGRAPHIC_DATA] – [DATE] Return to [GEOGRAPHIC_DATA] – [DATE]"
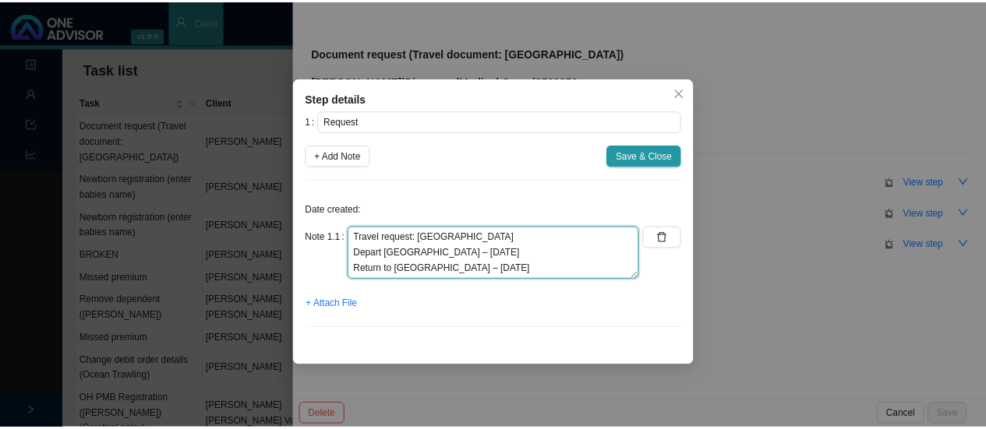
scroll to position [0, 0]
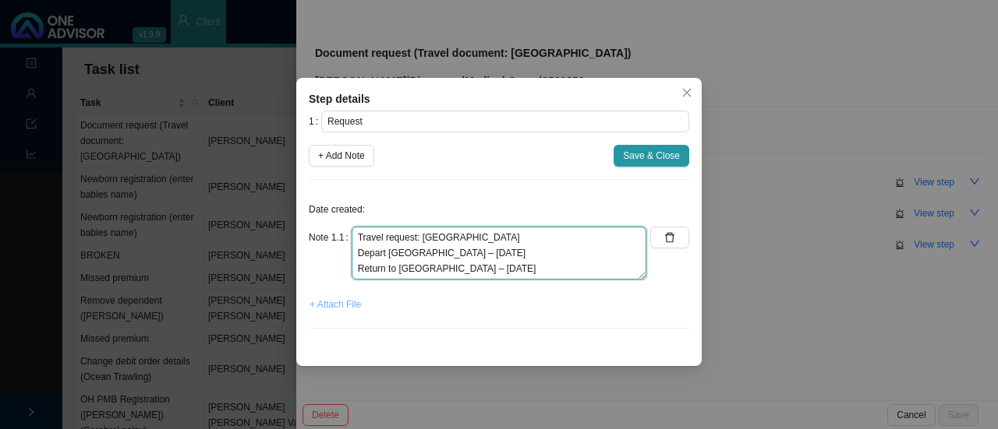
type textarea "Travel request: [GEOGRAPHIC_DATA] Depart [GEOGRAPHIC_DATA] – [DATE] Return to […"
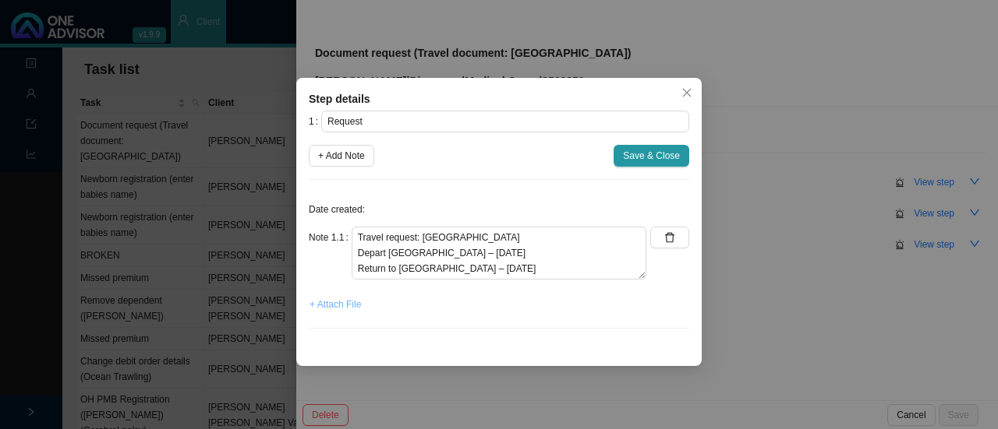
click at [337, 300] on span "+ Attach File" at bounding box center [334, 305] width 51 height 16
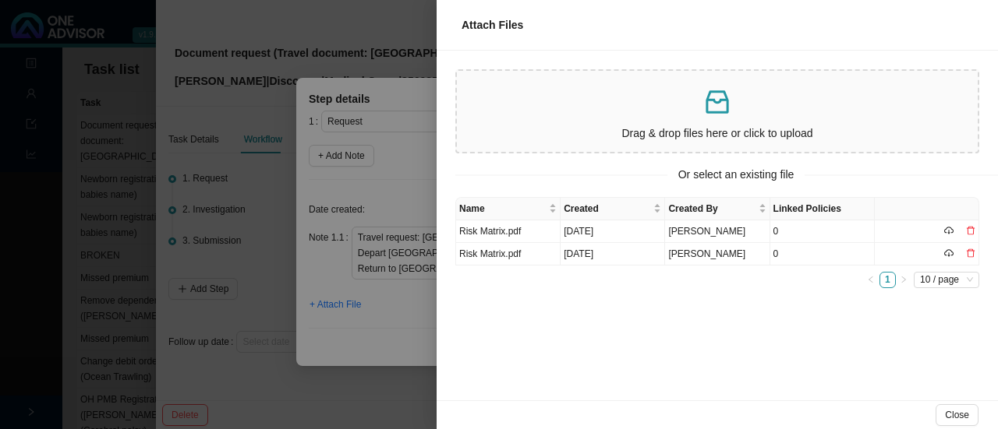
click at [623, 93] on p at bounding box center [717, 103] width 508 height 32
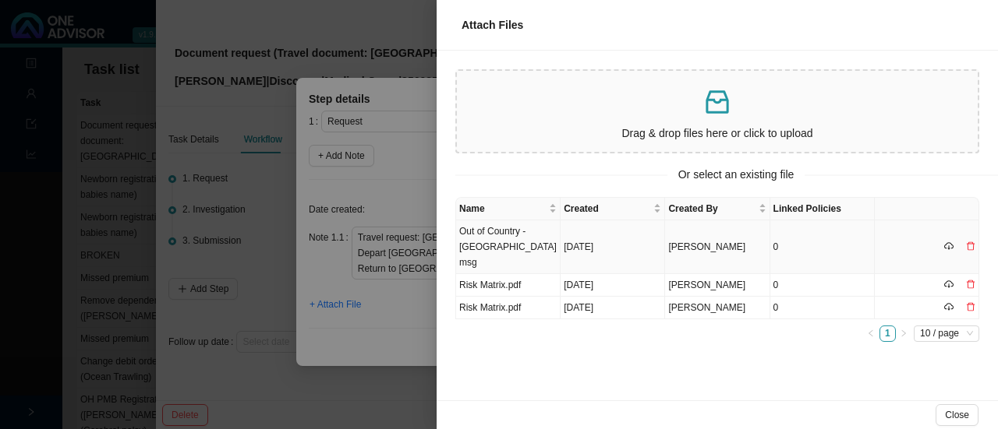
click at [474, 239] on td "Out of Country - [GEOGRAPHIC_DATA]msg" at bounding box center [508, 248] width 104 height 54
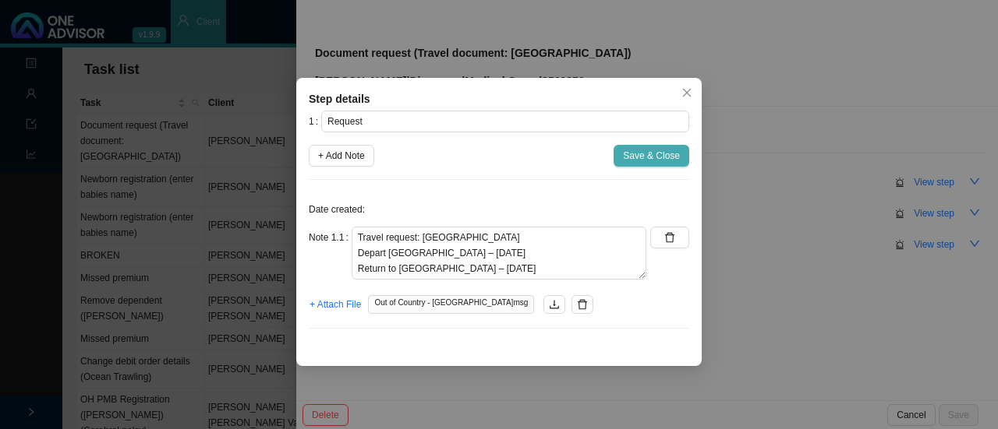
click at [642, 154] on span "Save & Close" at bounding box center [651, 156] width 57 height 16
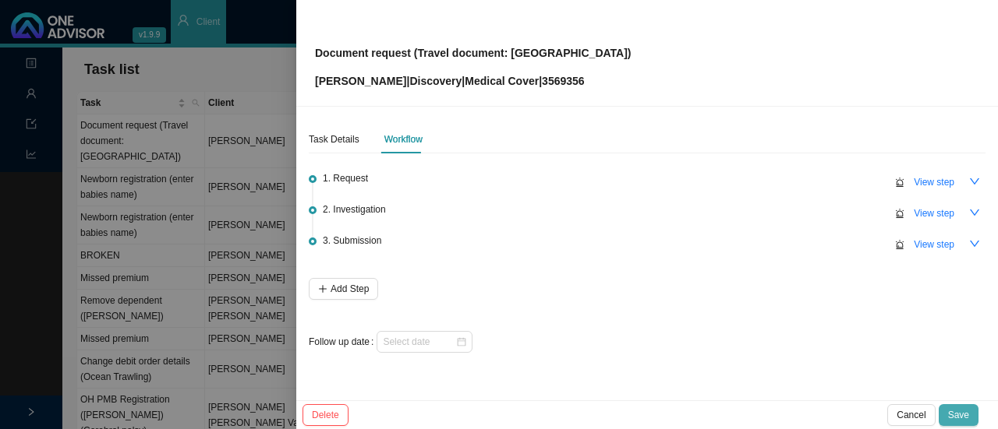
click at [963, 412] on span "Save" at bounding box center [958, 416] width 21 height 16
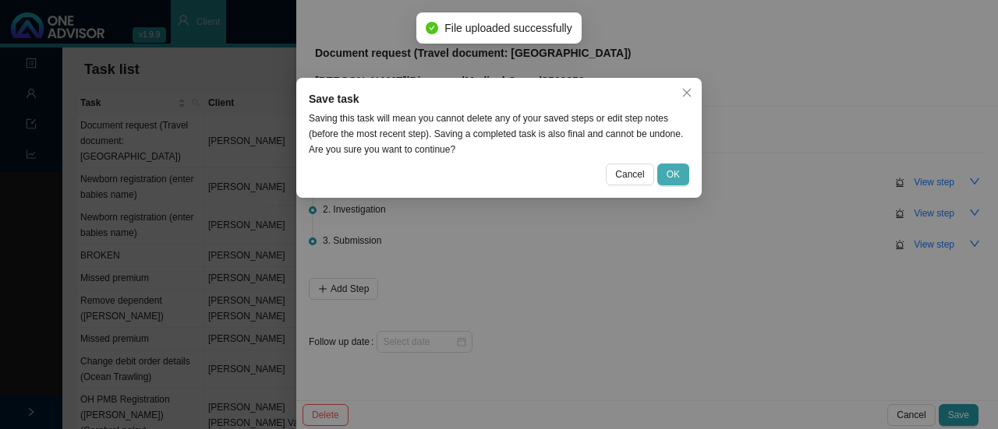
click at [675, 165] on button "OK" at bounding box center [673, 175] width 32 height 22
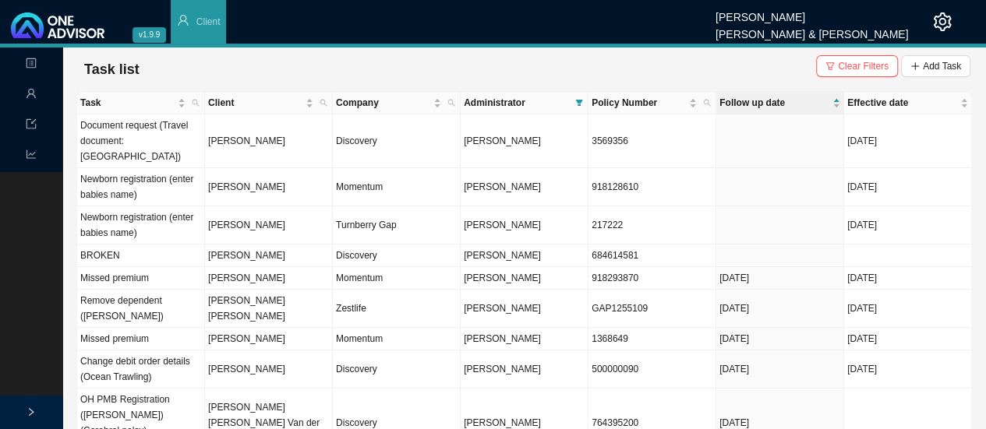
click at [129, 138] on td "Document request (Travel document: [GEOGRAPHIC_DATA])" at bounding box center [141, 142] width 128 height 54
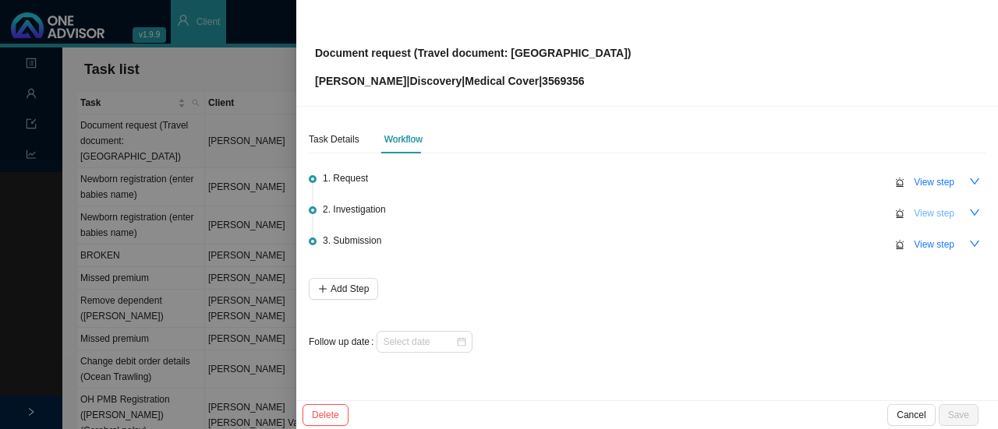
click at [949, 222] on button "View step" at bounding box center [933, 214] width 59 height 22
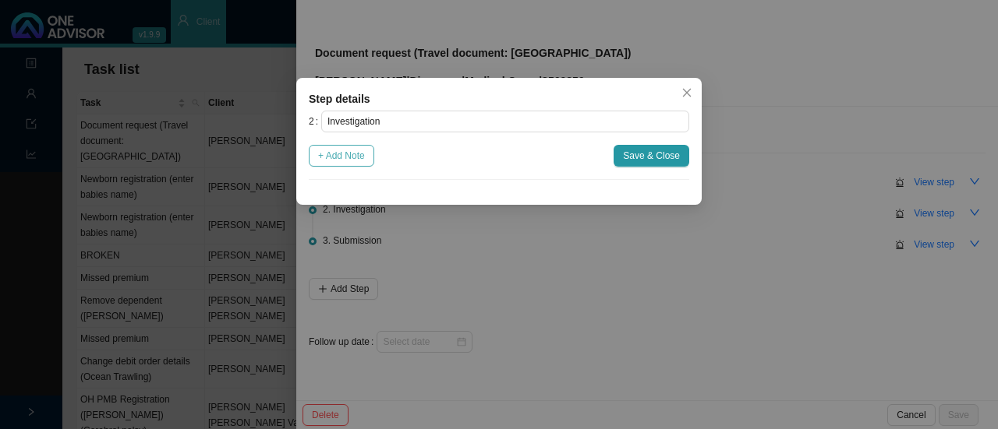
click at [352, 154] on span "+ Add Note" at bounding box center [341, 156] width 47 height 16
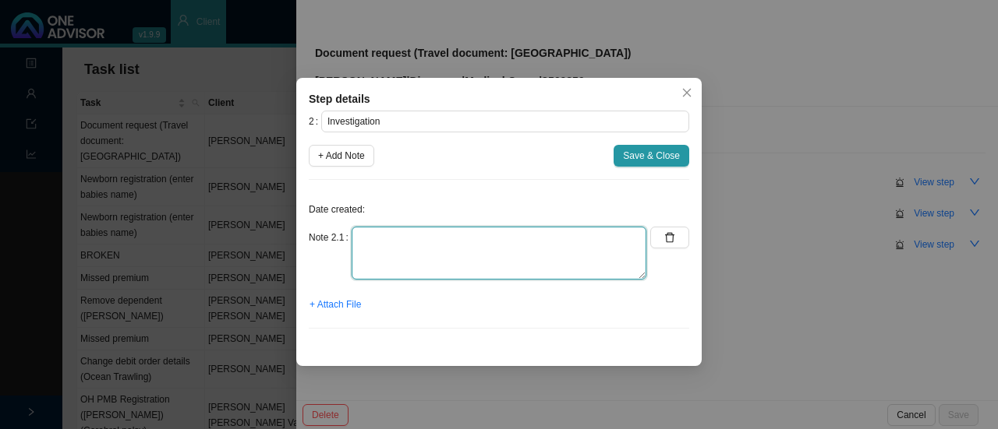
click at [408, 271] on textarea at bounding box center [499, 253] width 295 height 53
type textarea "d"
type textarea "S"
type textarea "Download from website"
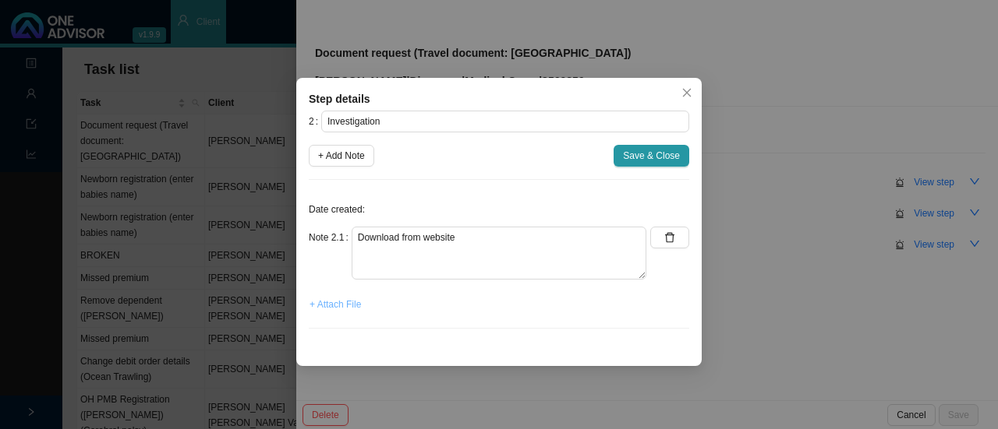
click at [346, 294] on button "+ Attach File" at bounding box center [335, 305] width 53 height 22
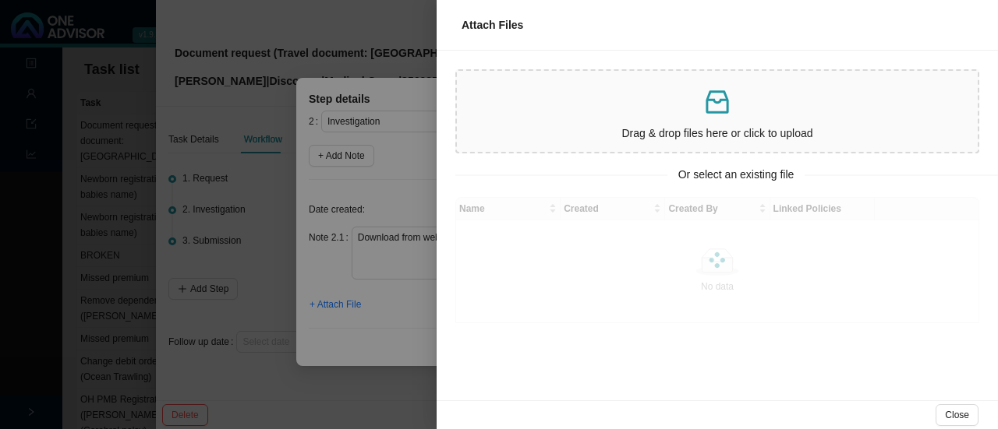
click at [680, 118] on div "Drag & drop files here or click to upload" at bounding box center [717, 111] width 508 height 69
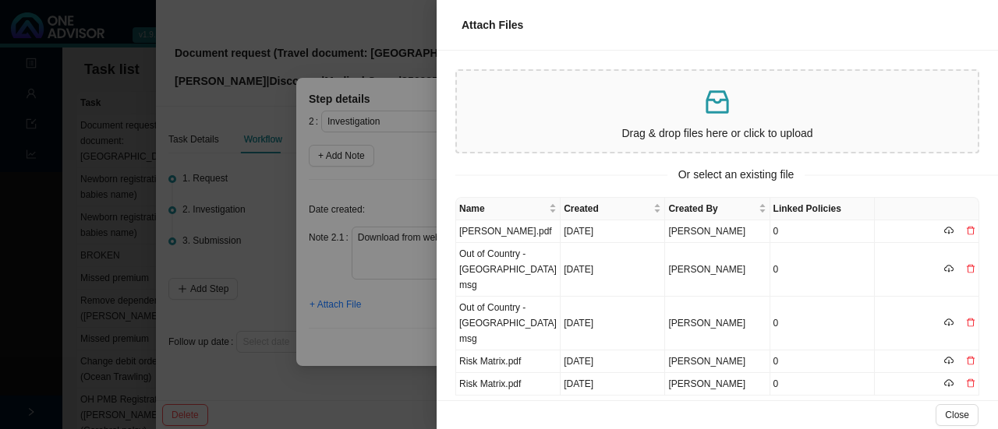
click at [499, 229] on td "[PERSON_NAME].pdf" at bounding box center [508, 232] width 104 height 23
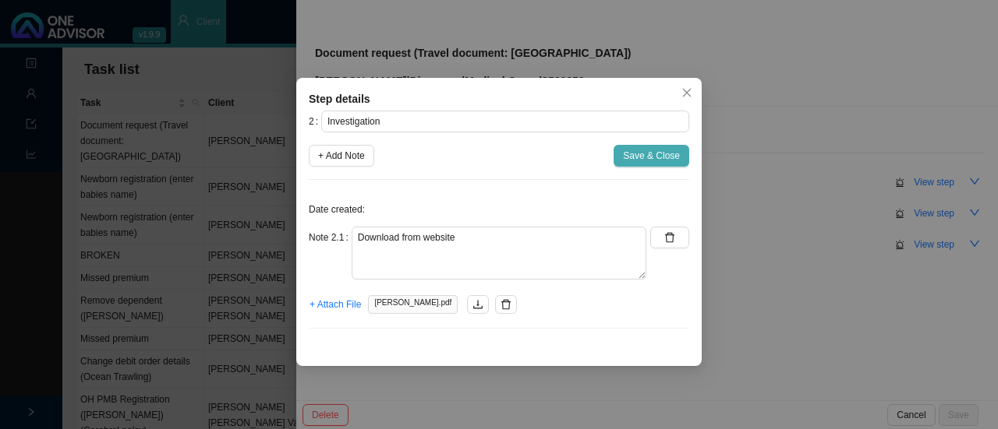
click at [652, 157] on span "Save & Close" at bounding box center [651, 156] width 57 height 16
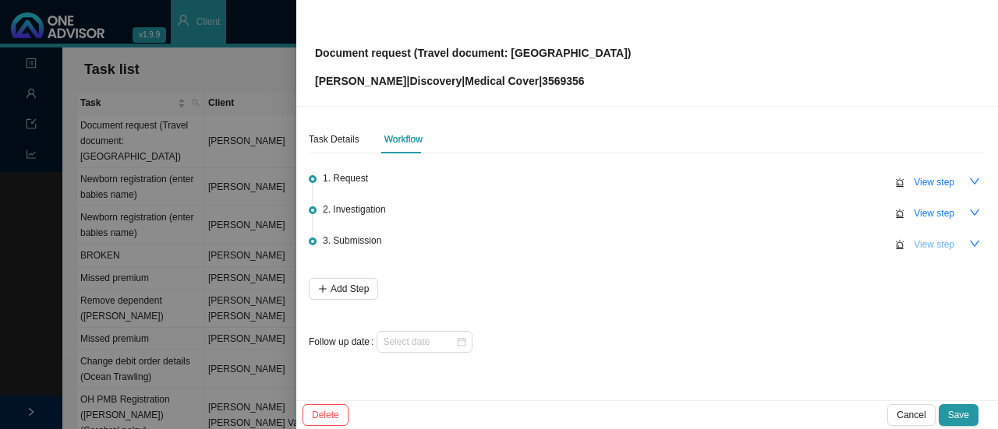
click at [958, 251] on button "View step" at bounding box center [933, 245] width 59 height 22
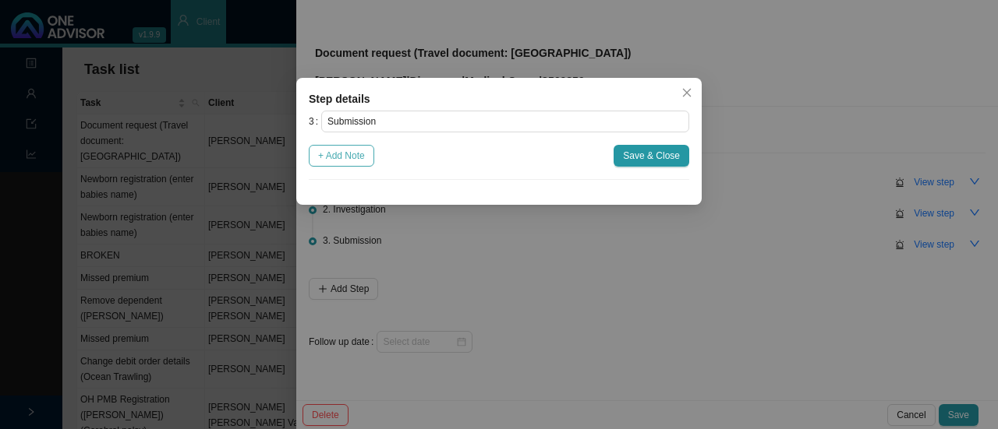
click at [337, 156] on span "+ Add Note" at bounding box center [341, 156] width 47 height 16
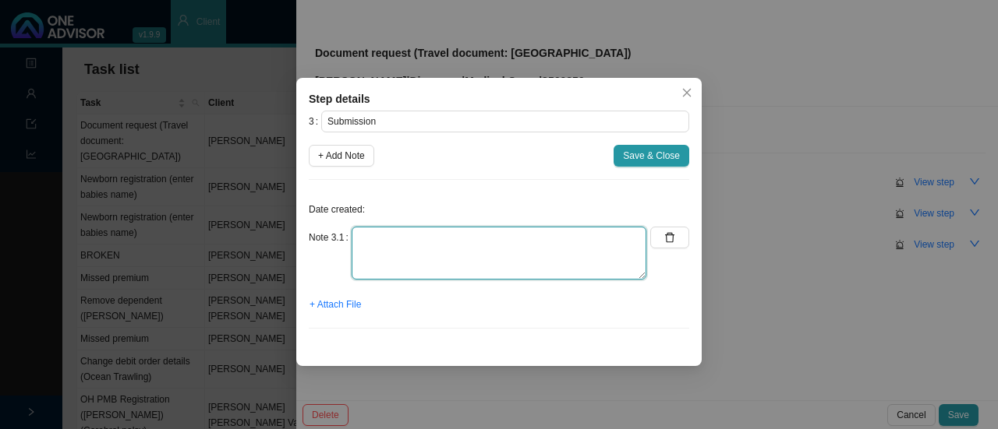
click at [435, 259] on textarea at bounding box center [499, 253] width 295 height 53
type textarea "Sent travel doc to client"
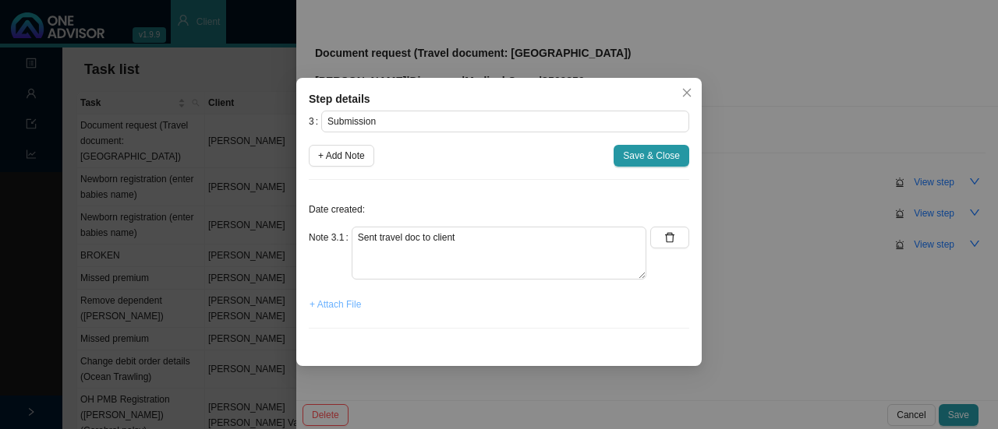
click at [346, 304] on span "+ Attach File" at bounding box center [334, 305] width 51 height 16
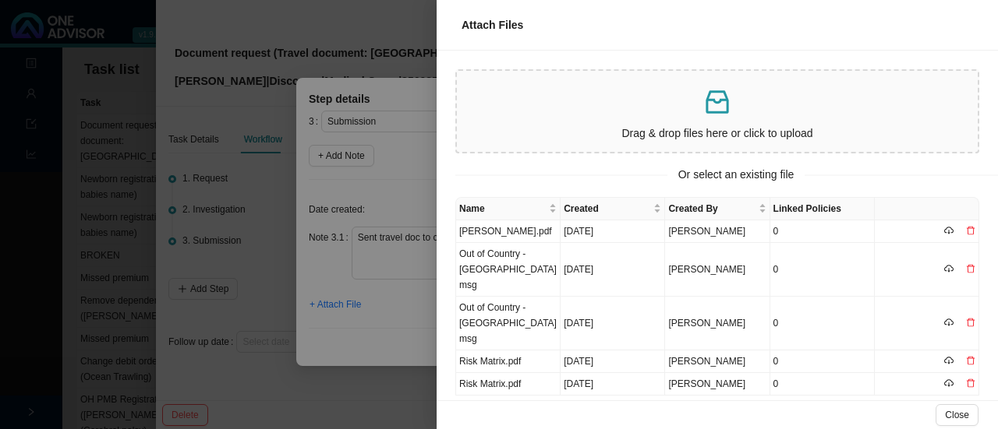
click at [684, 118] on div "Drag & drop files here or click to upload" at bounding box center [717, 111] width 508 height 69
click at [642, 114] on p at bounding box center [717, 103] width 508 height 32
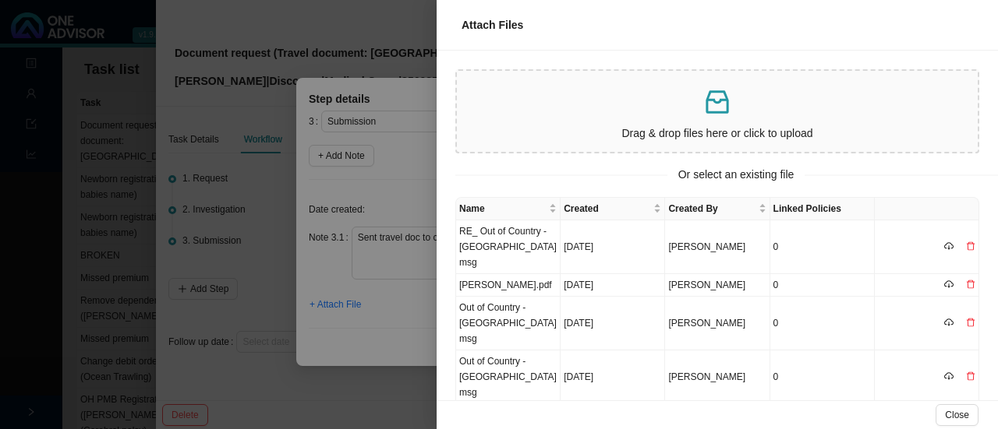
click at [499, 232] on td "RE_ Out of Country - [GEOGRAPHIC_DATA]msg" at bounding box center [508, 248] width 104 height 54
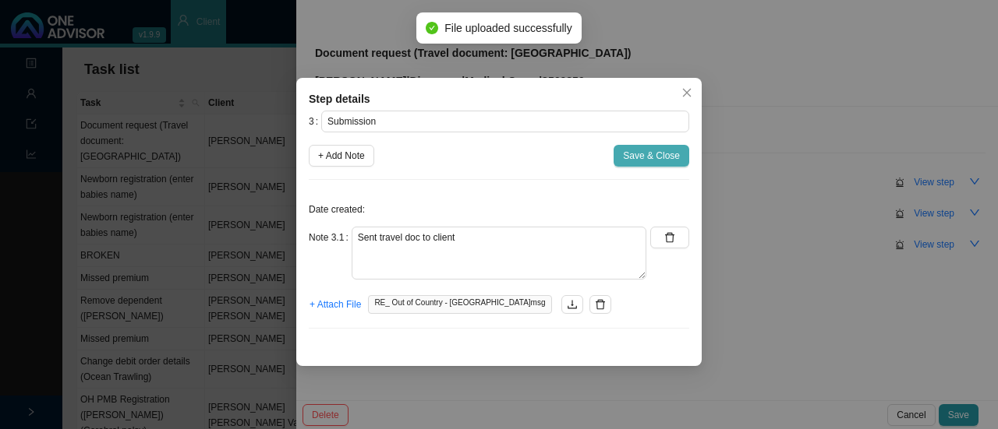
click at [656, 158] on span "Save & Close" at bounding box center [651, 156] width 57 height 16
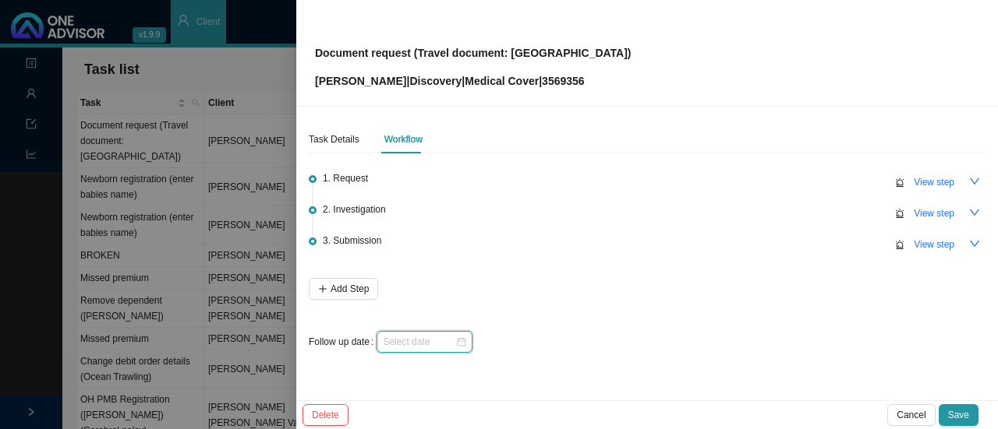
click at [451, 338] on input at bounding box center [419, 342] width 72 height 16
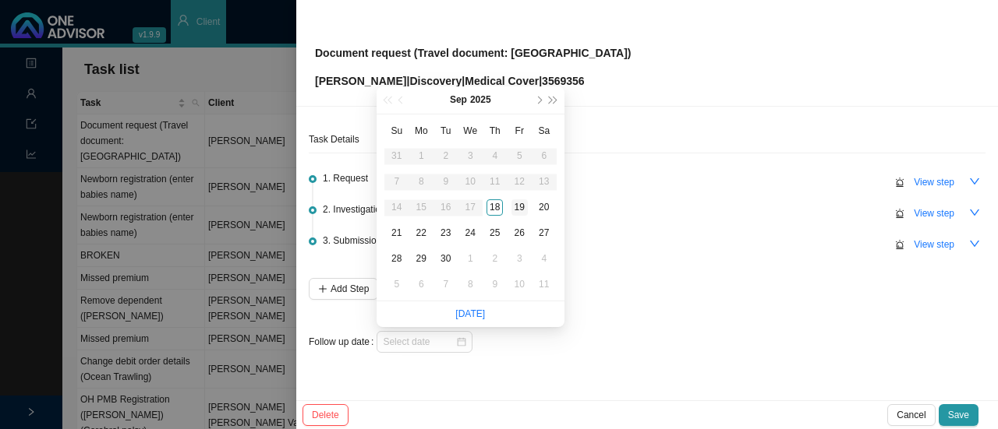
click at [521, 209] on div "19" at bounding box center [519, 208] width 16 height 16
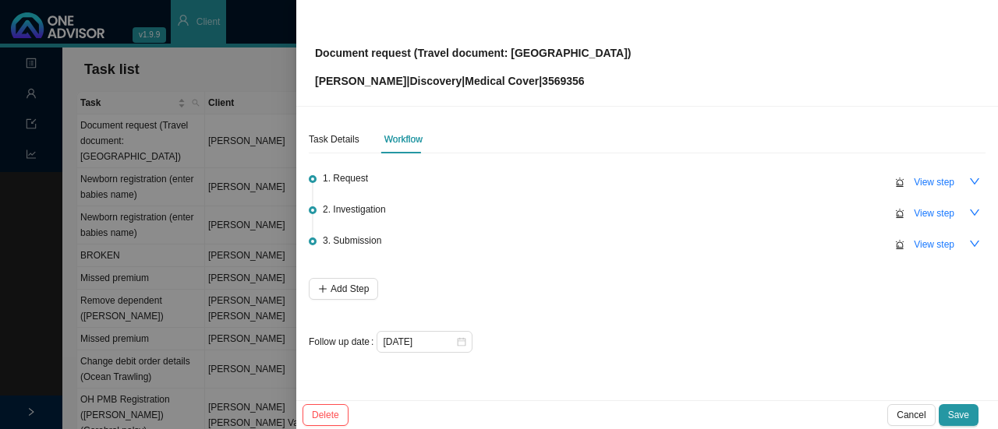
type input "[DATE]"
click at [967, 421] on span "Save" at bounding box center [958, 416] width 21 height 16
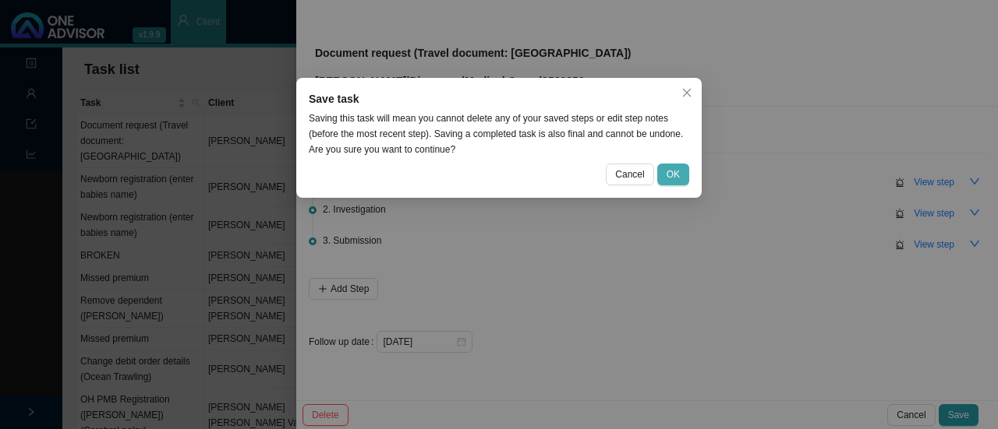
click at [684, 176] on button "OK" at bounding box center [673, 175] width 32 height 22
